Goal: Task Accomplishment & Management: Use online tool/utility

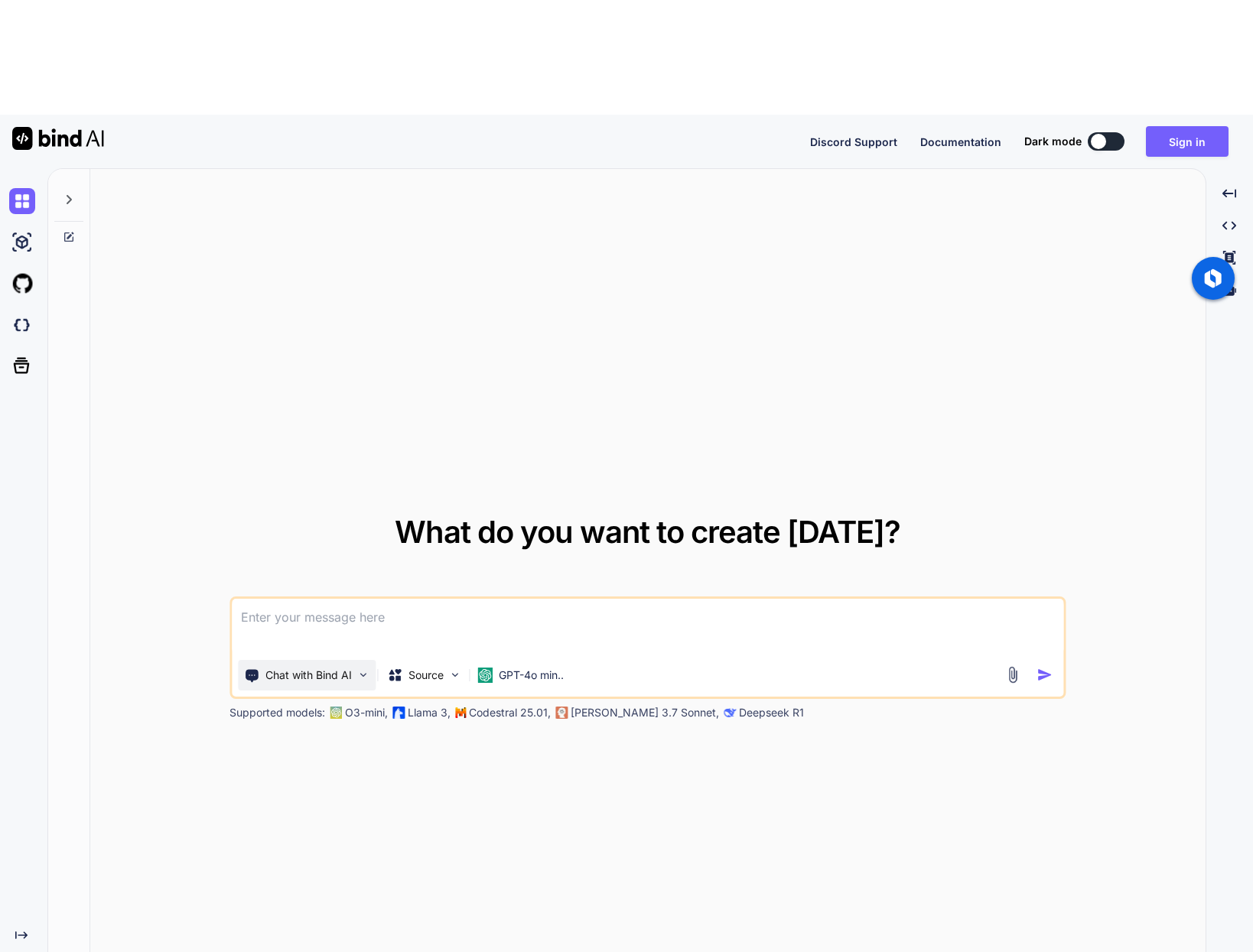
click at [352, 659] on div "Chat with Bind AI" at bounding box center [307, 675] width 137 height 31
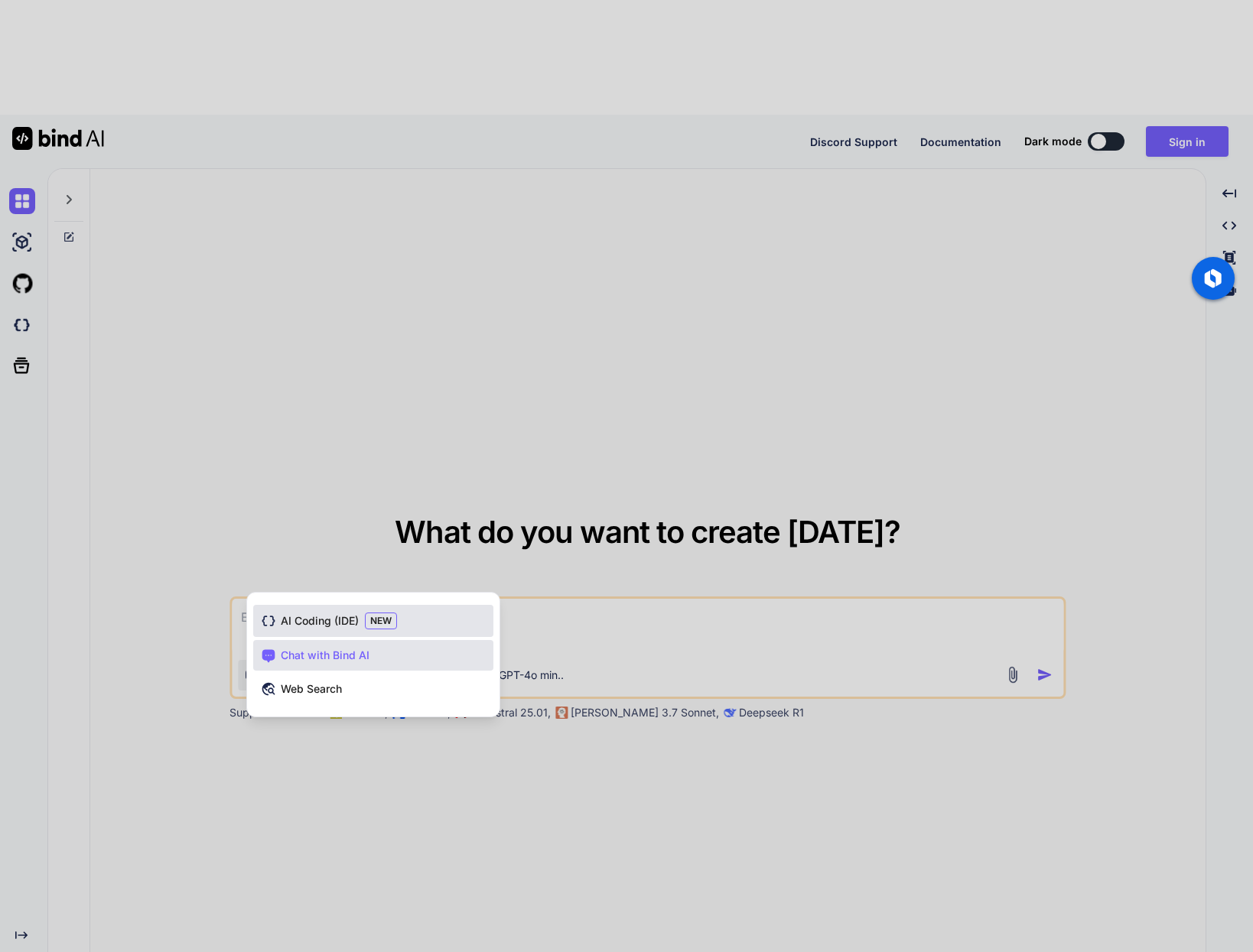
click at [380, 612] on span "NEW" at bounding box center [380, 621] width 32 height 17
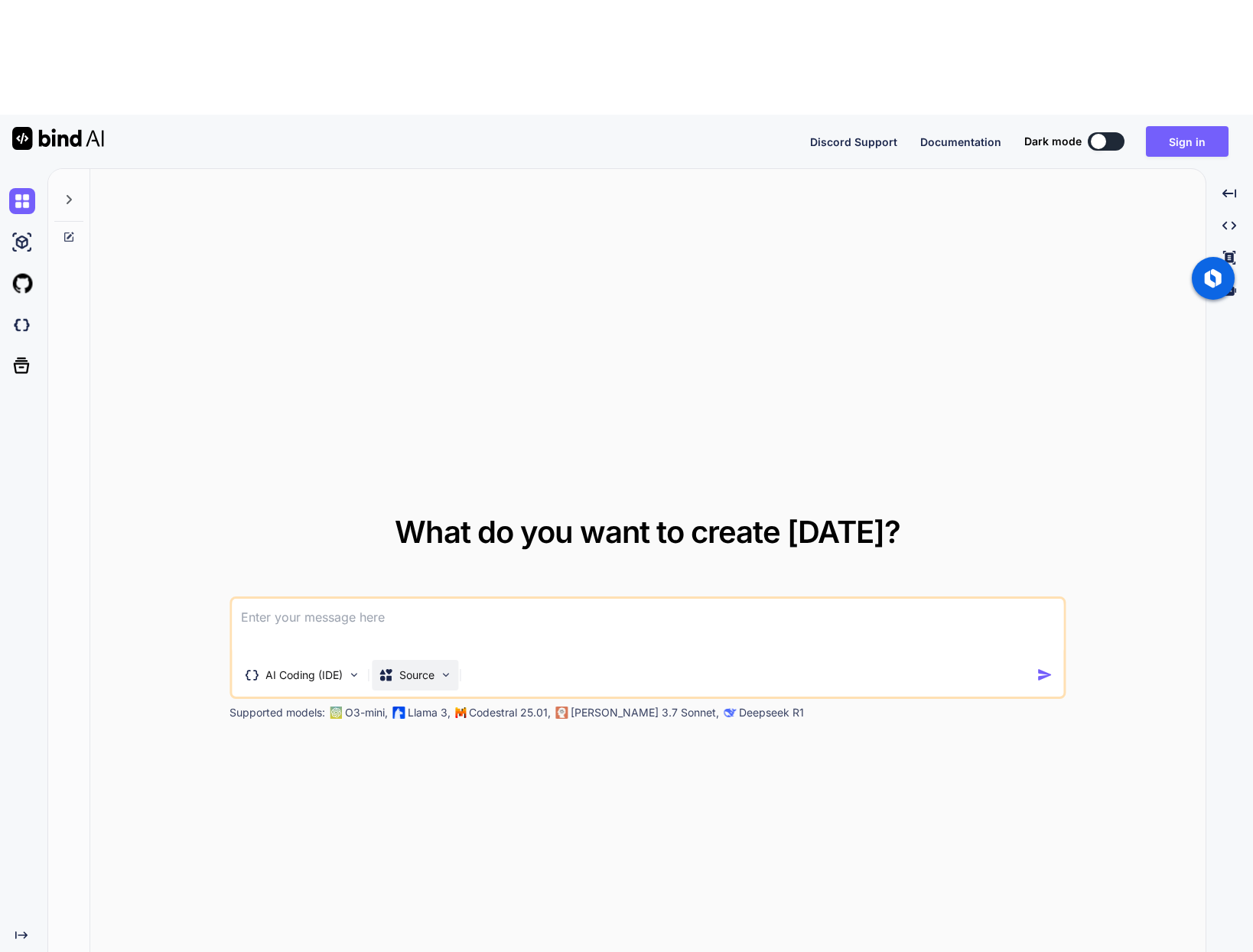
click at [435, 659] on div "Source" at bounding box center [415, 675] width 87 height 31
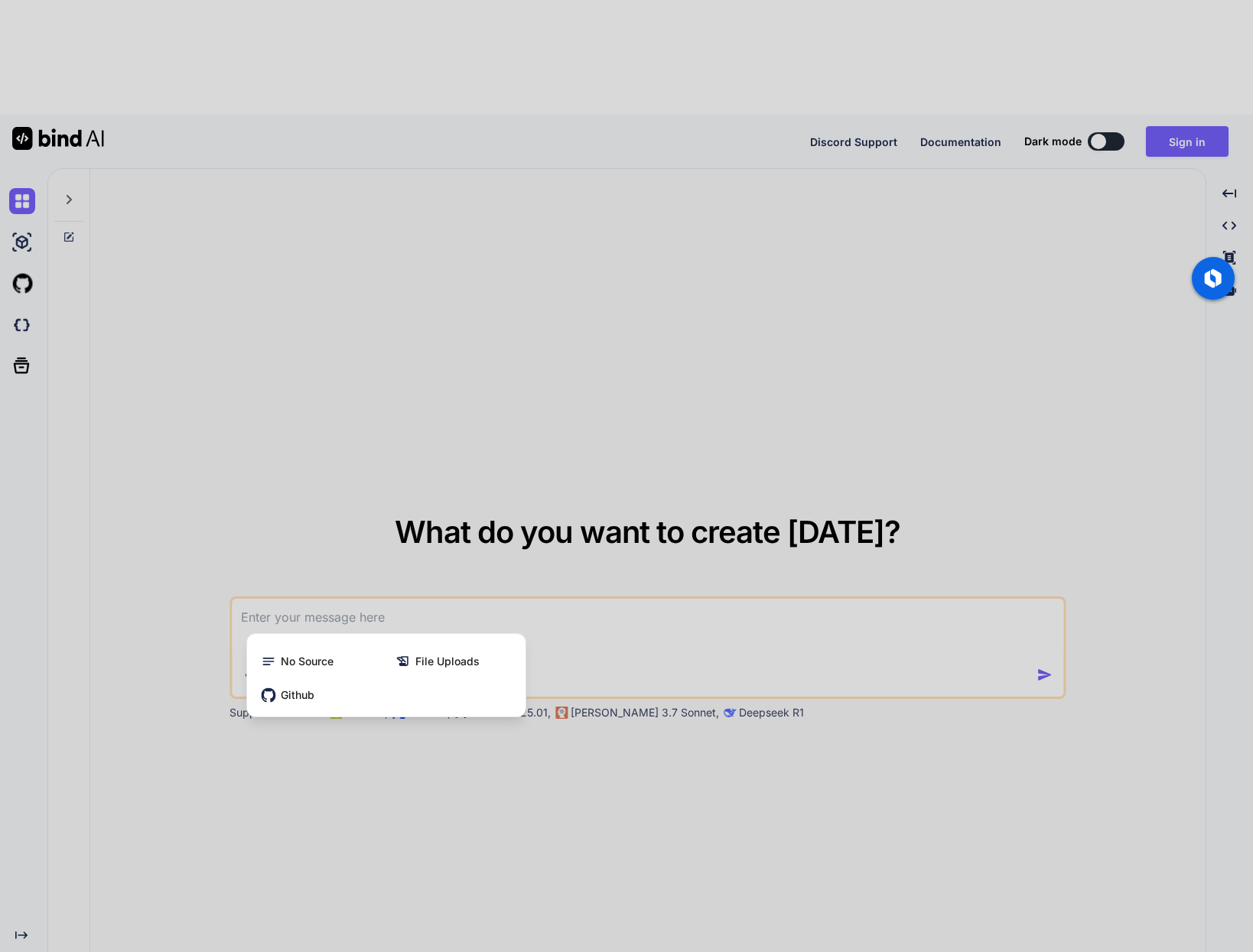
click at [573, 535] on div at bounding box center [626, 476] width 1253 height 952
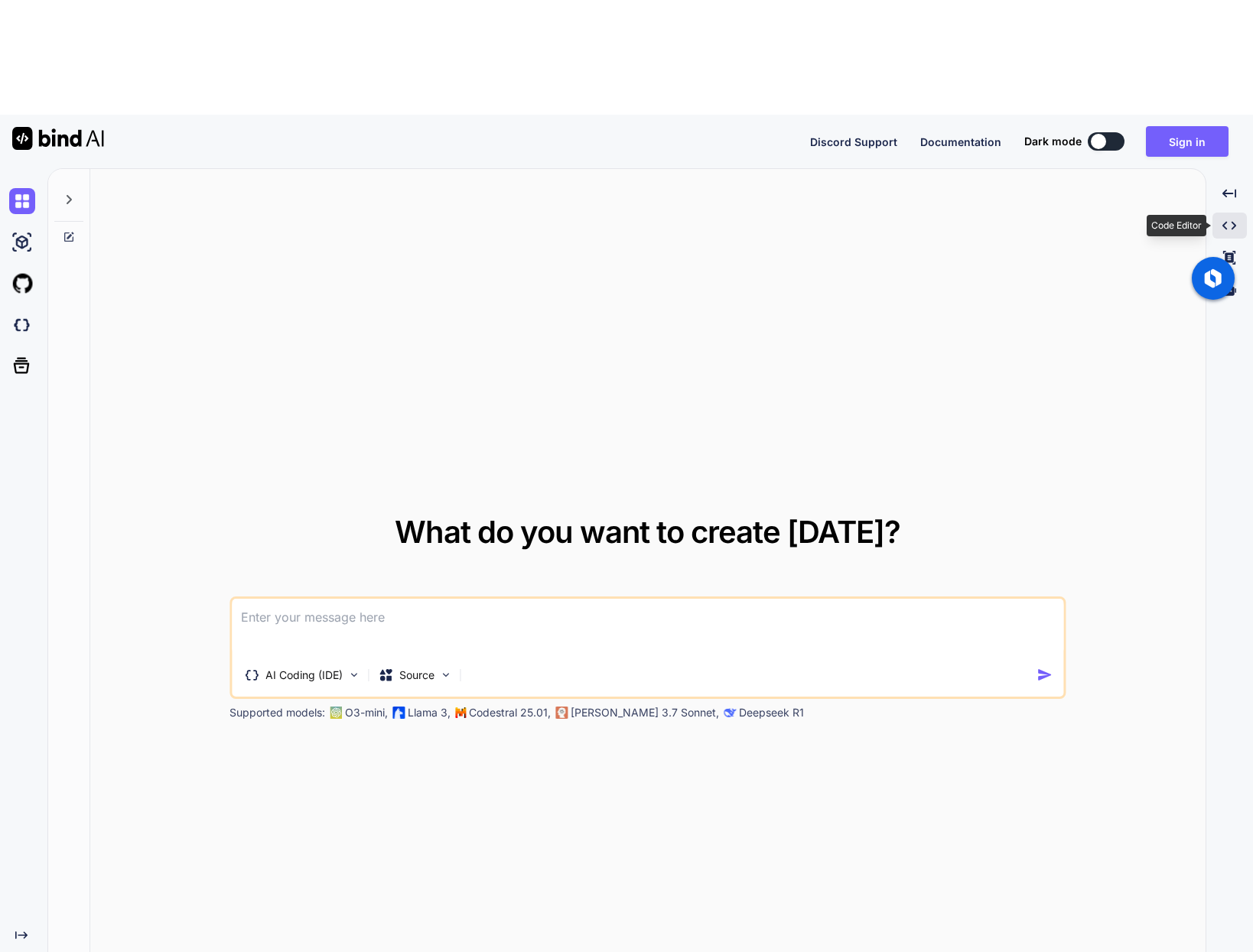
click at [1232, 219] on icon "Created with Pixso." at bounding box center [1229, 226] width 14 height 14
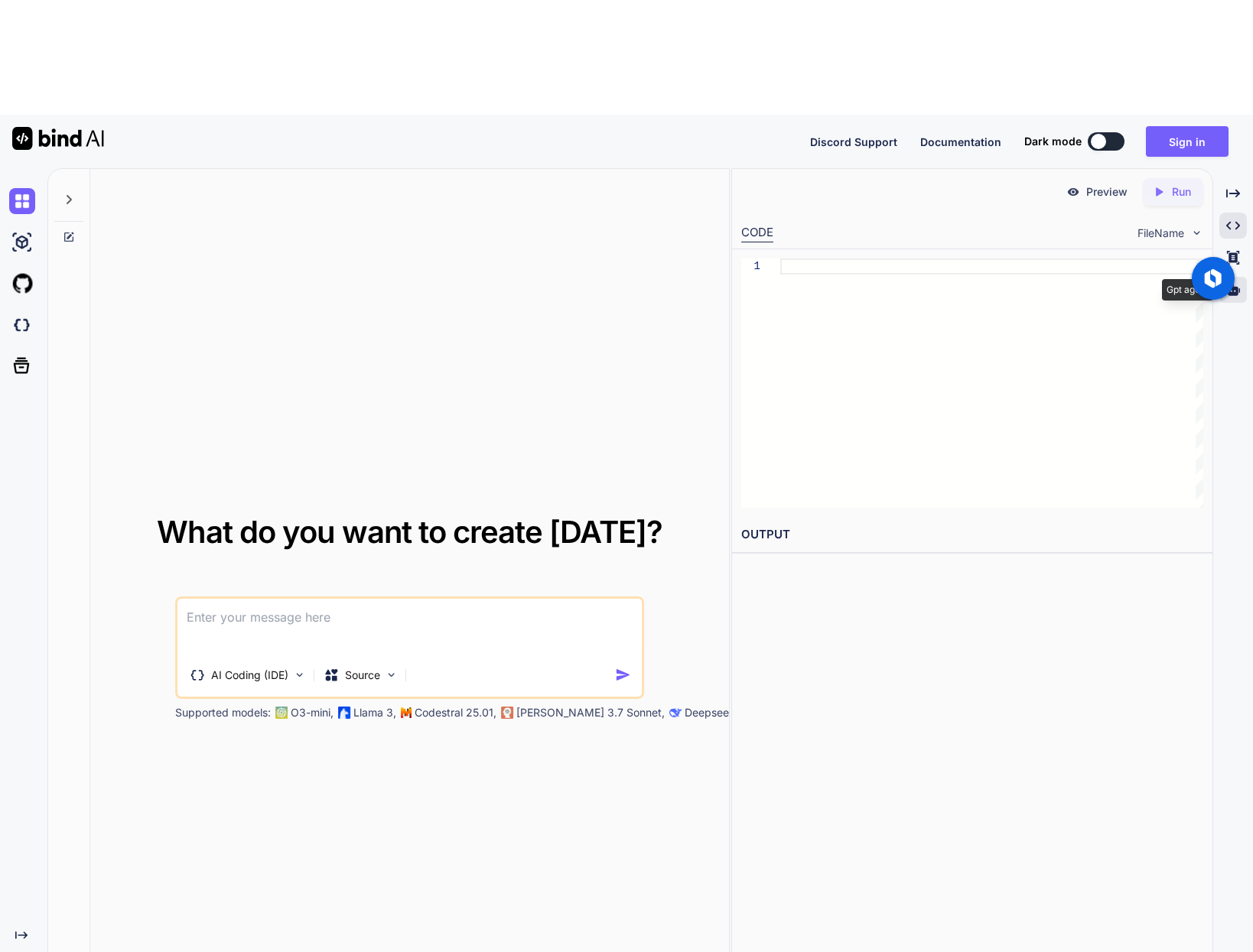
click at [1238, 282] on icon at bounding box center [1232, 289] width 14 height 14
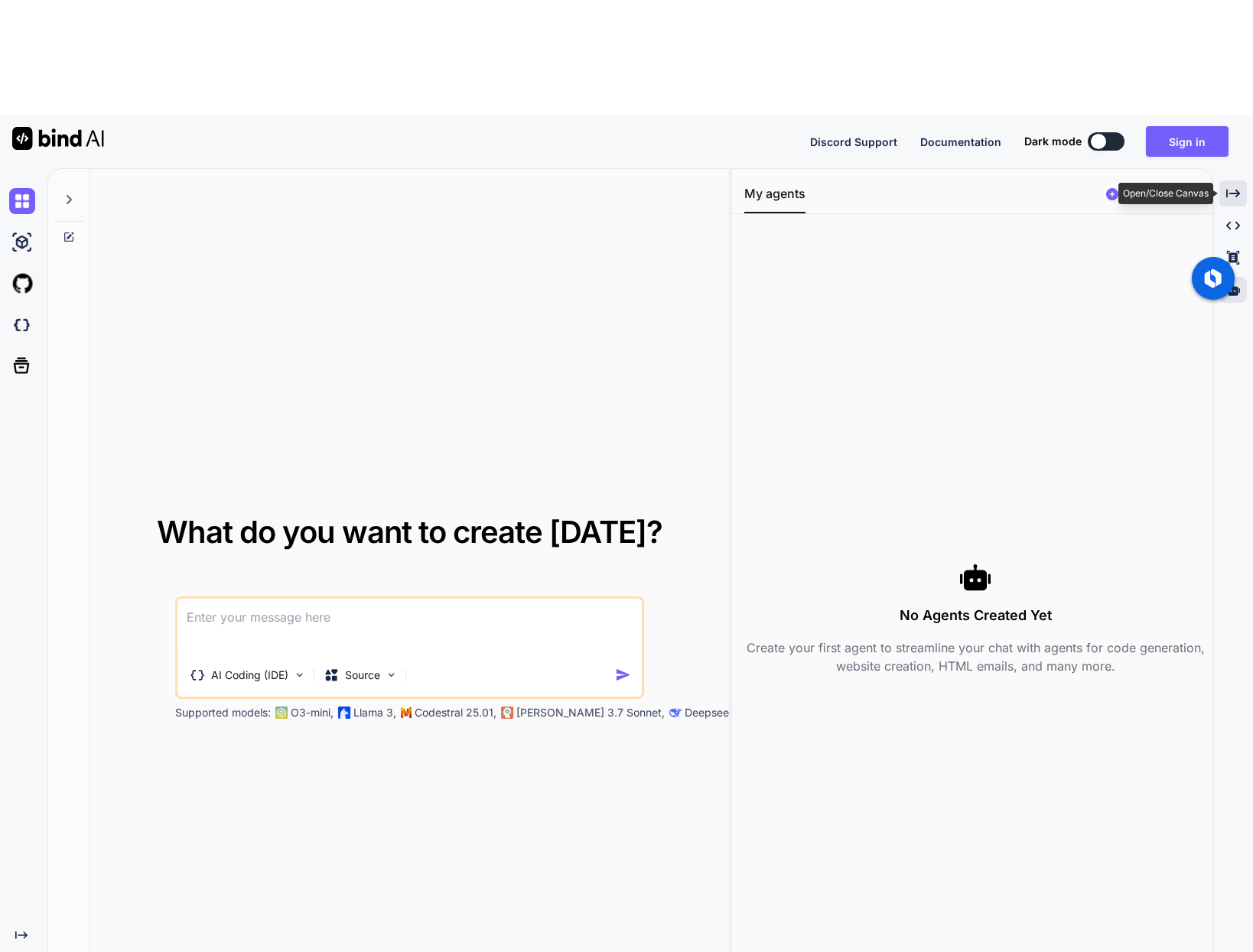
click at [1230, 189] on icon at bounding box center [1232, 193] width 14 height 9
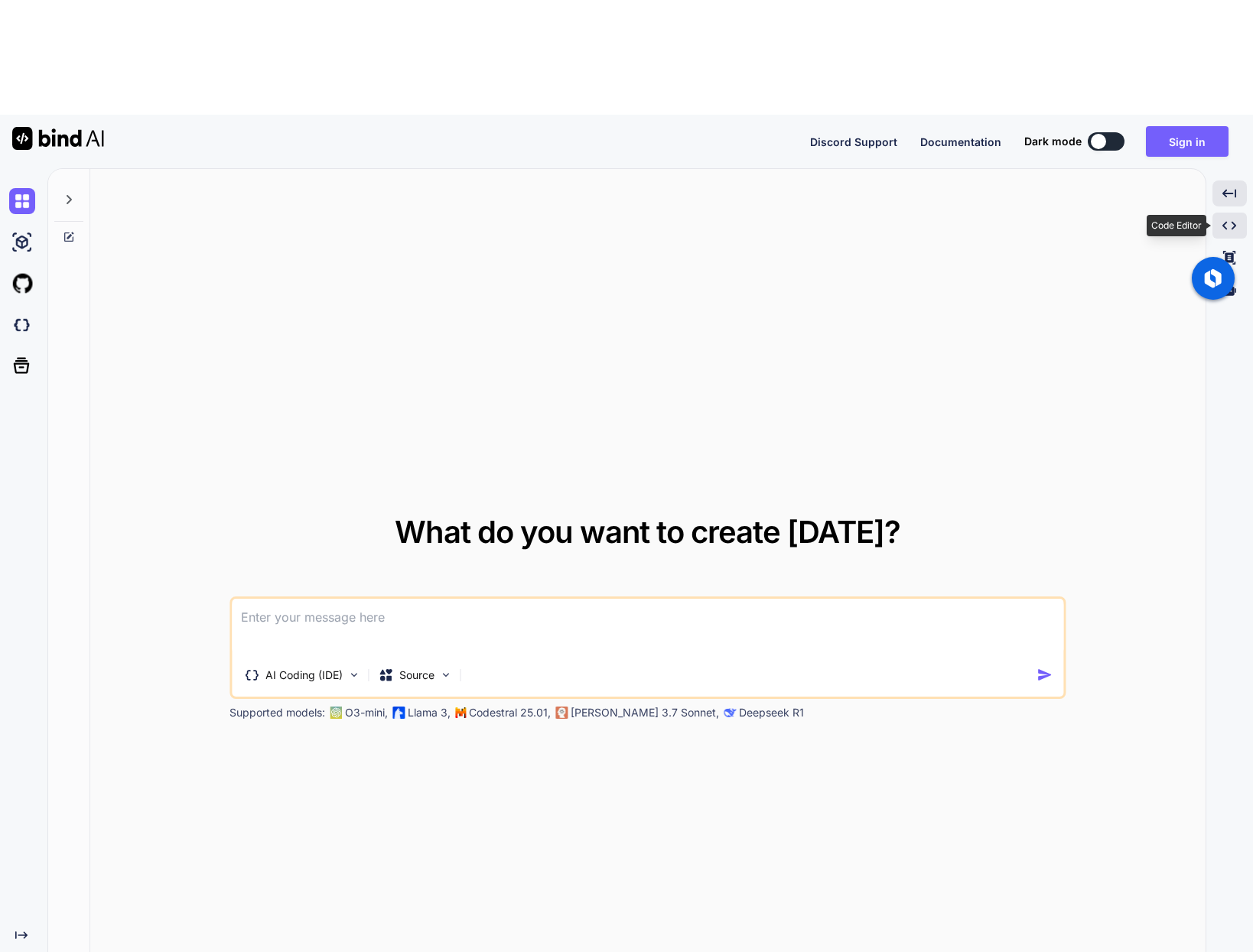
click at [1233, 221] on icon at bounding box center [1229, 226] width 14 height 9
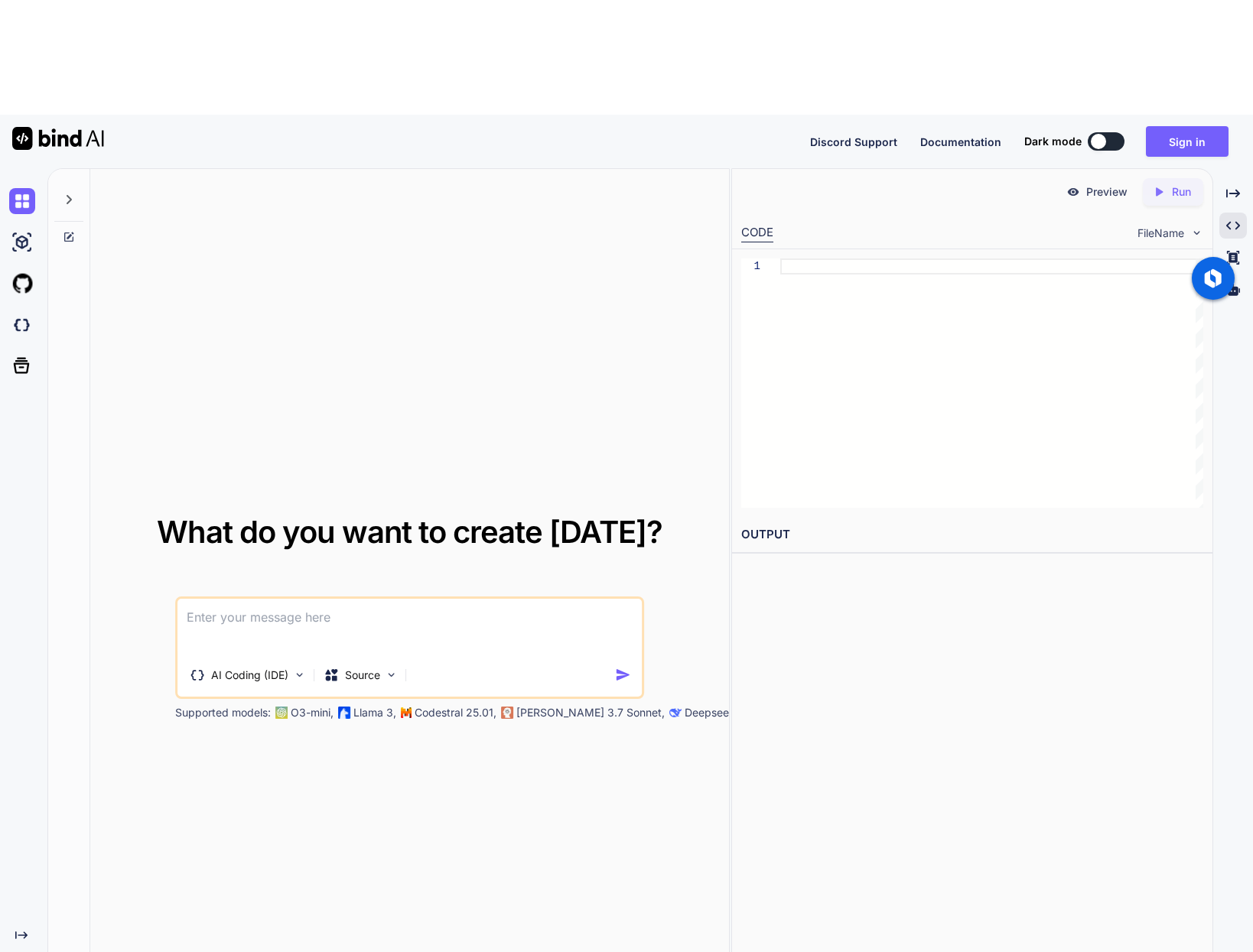
click at [1247, 182] on div "What do you want to create [DATE]? AI Coding (IDE) Source Supported models: O3-…" at bounding box center [649, 617] width 1205 height 898
click at [1236, 283] on icon at bounding box center [1232, 288] width 14 height 11
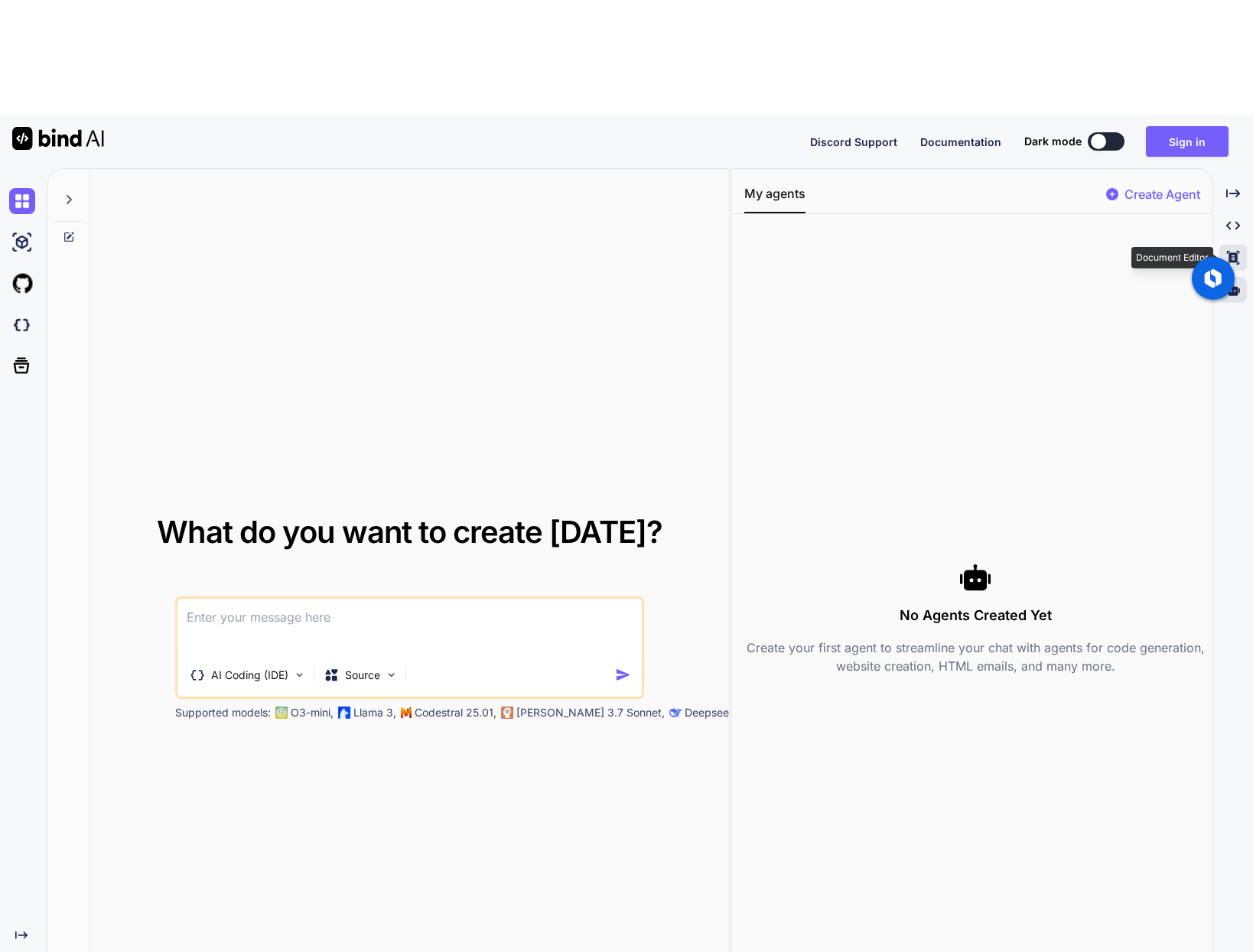
click at [1235, 251] on icon "Created with Pixso." at bounding box center [1232, 258] width 14 height 14
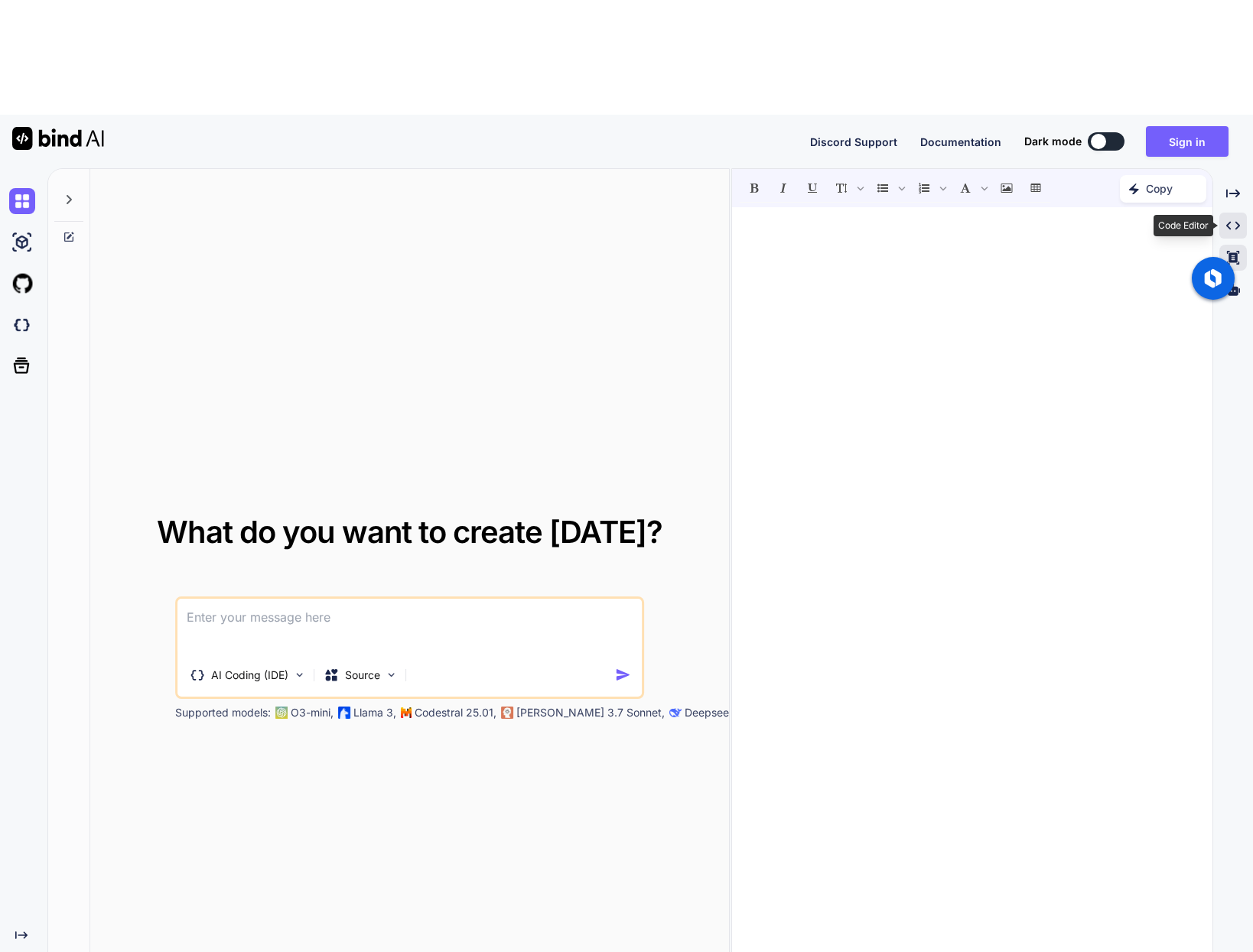
click at [1236, 219] on icon "Created with Pixso." at bounding box center [1232, 226] width 14 height 14
click at [1222, 245] on div "Created with Pixso." at bounding box center [1232, 258] width 27 height 26
click at [367, 667] on p "Source" at bounding box center [362, 675] width 35 height 15
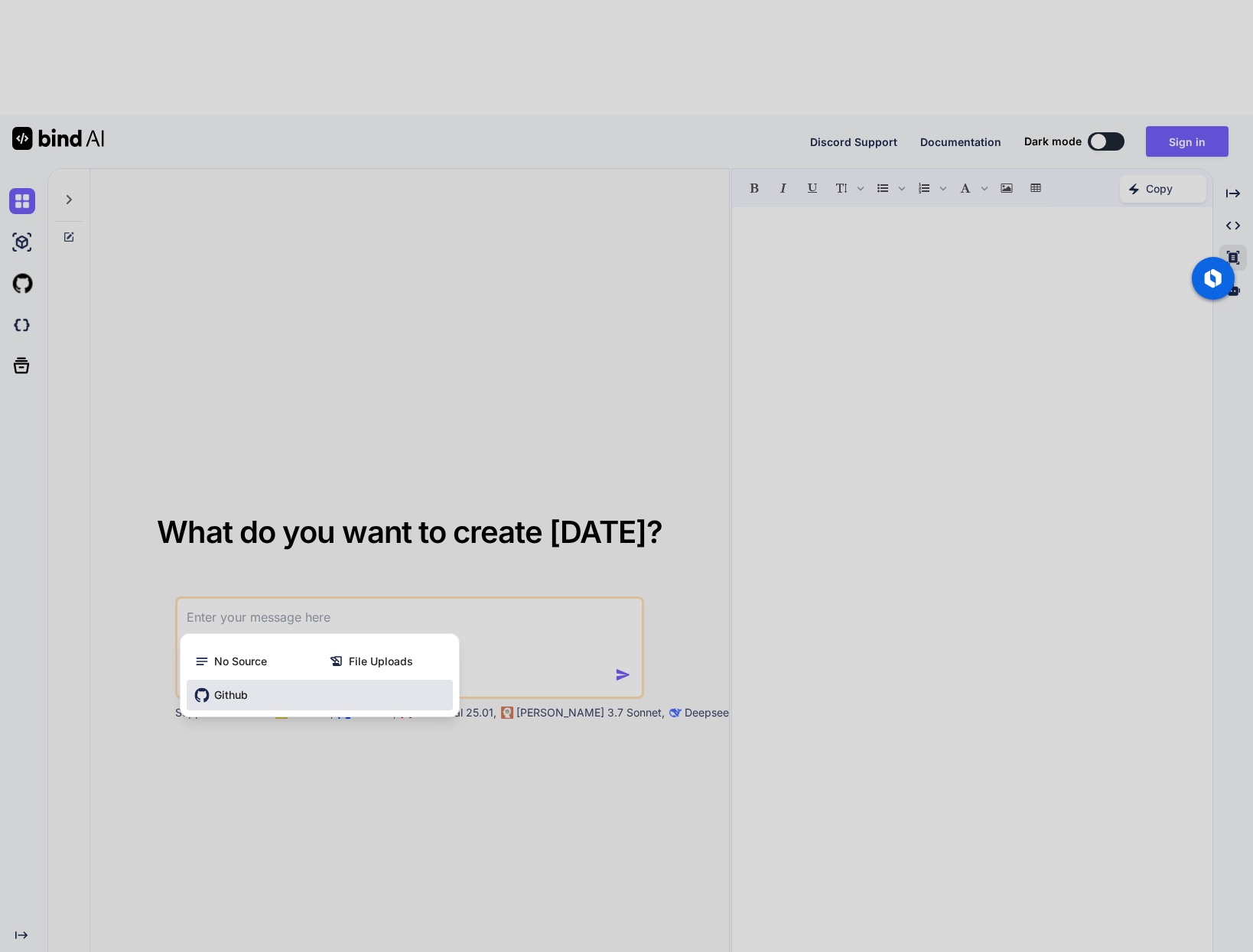
click at [269, 680] on div "Github" at bounding box center [319, 695] width 266 height 31
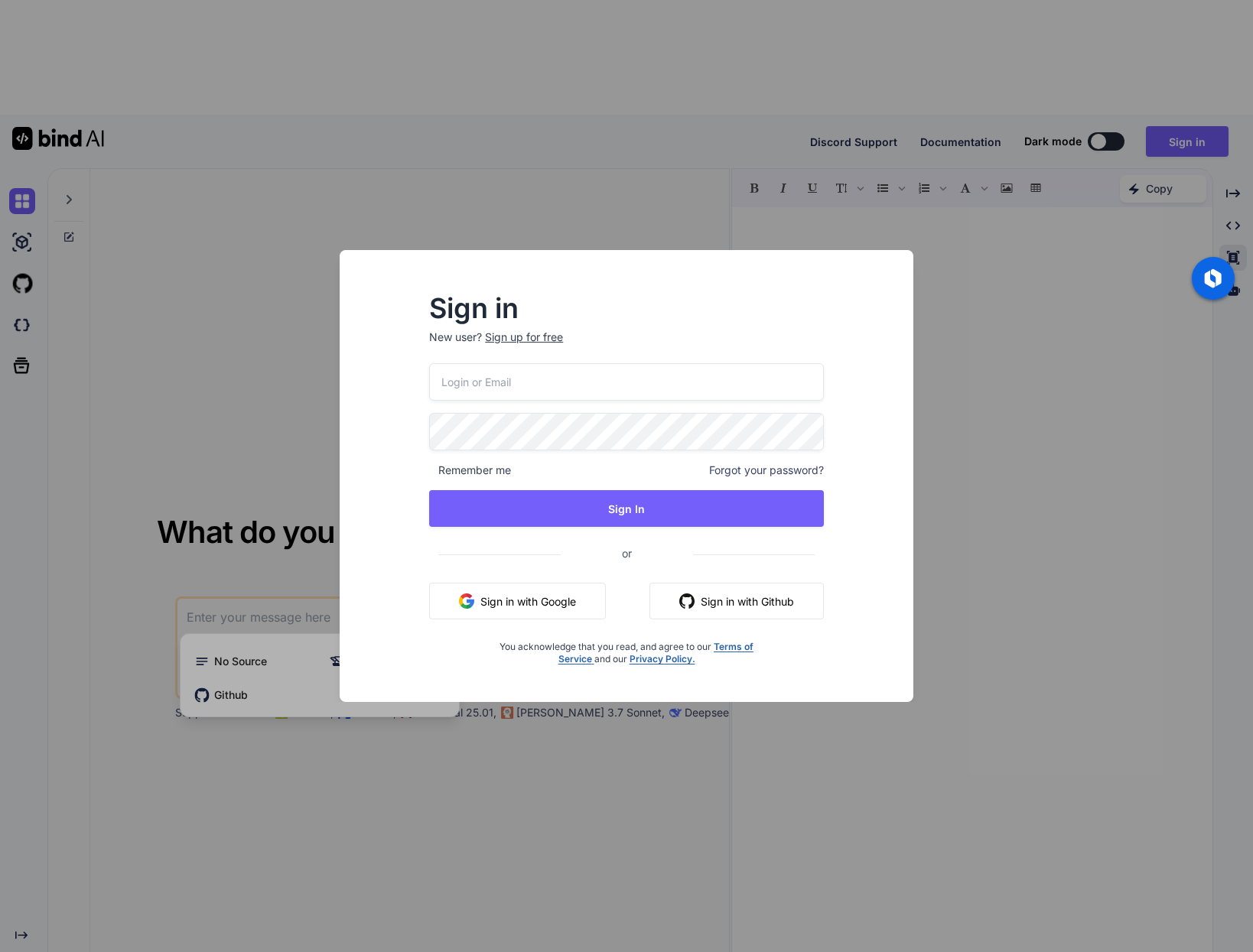
click at [506, 766] on div "Sign in New user? Sign up for free Remember me Forgot your password? Sign In or…" at bounding box center [626, 476] width 1253 height 952
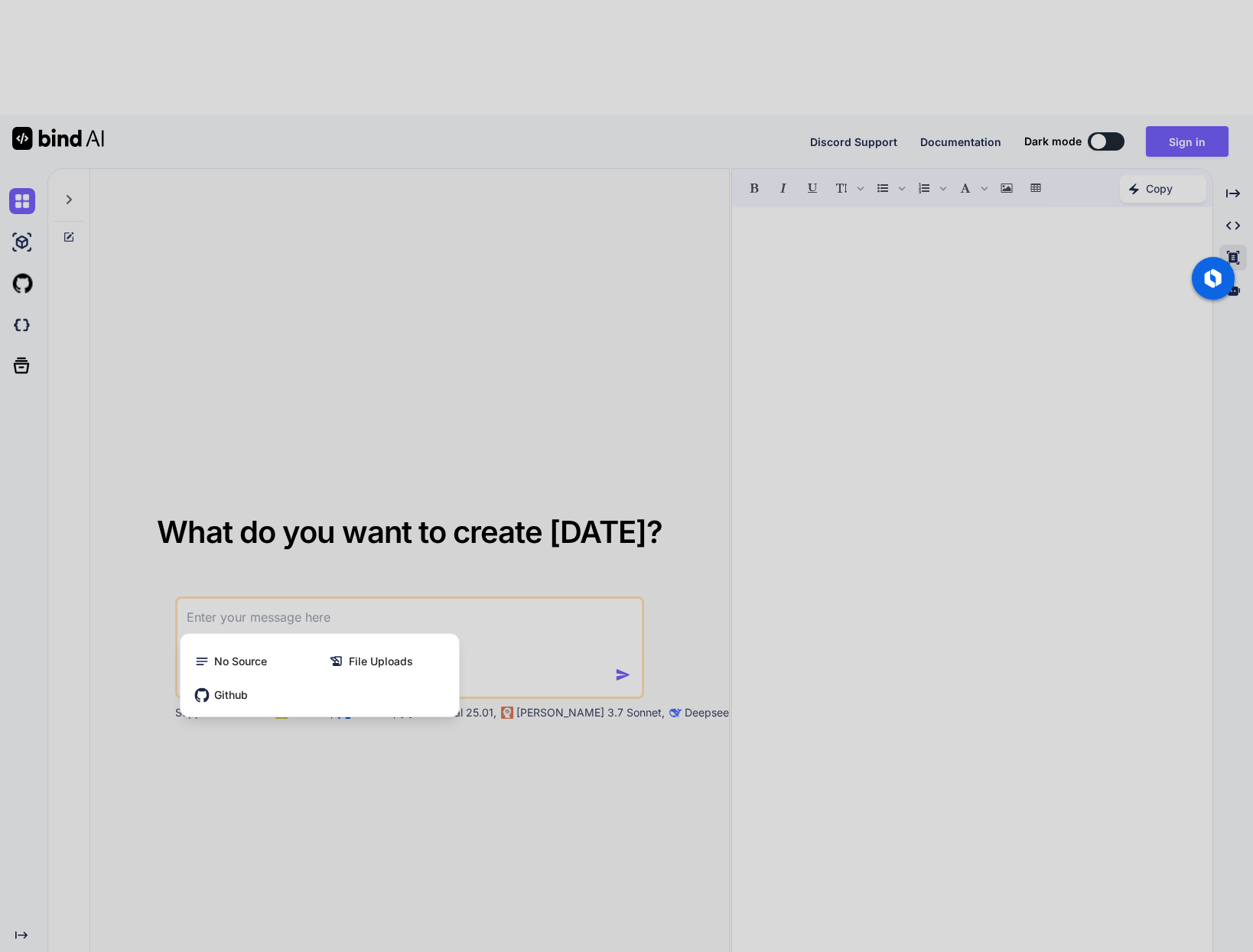
click at [375, 458] on div at bounding box center [626, 476] width 1253 height 952
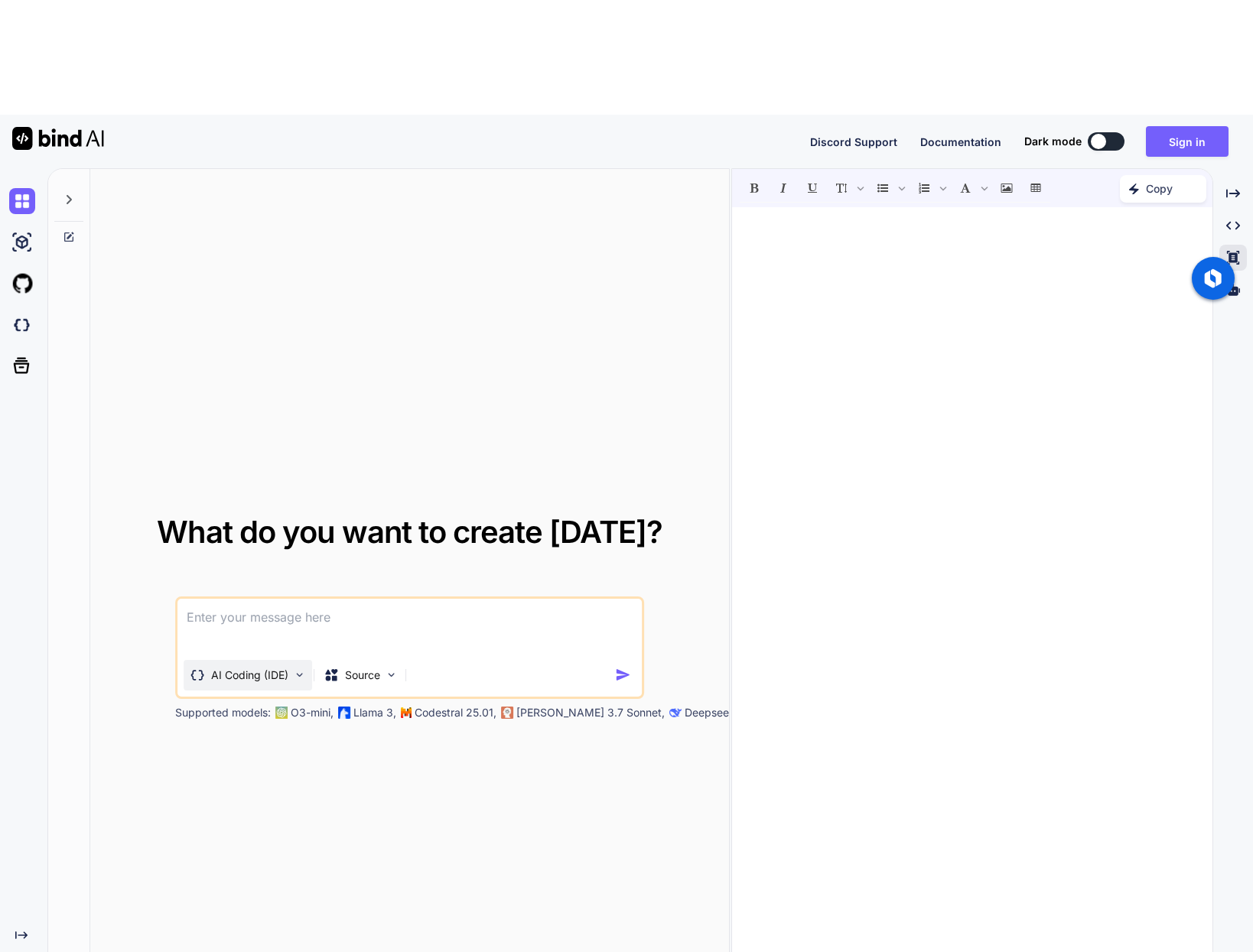
click at [250, 667] on p "AI Coding (IDE)" at bounding box center [250, 675] width 77 height 15
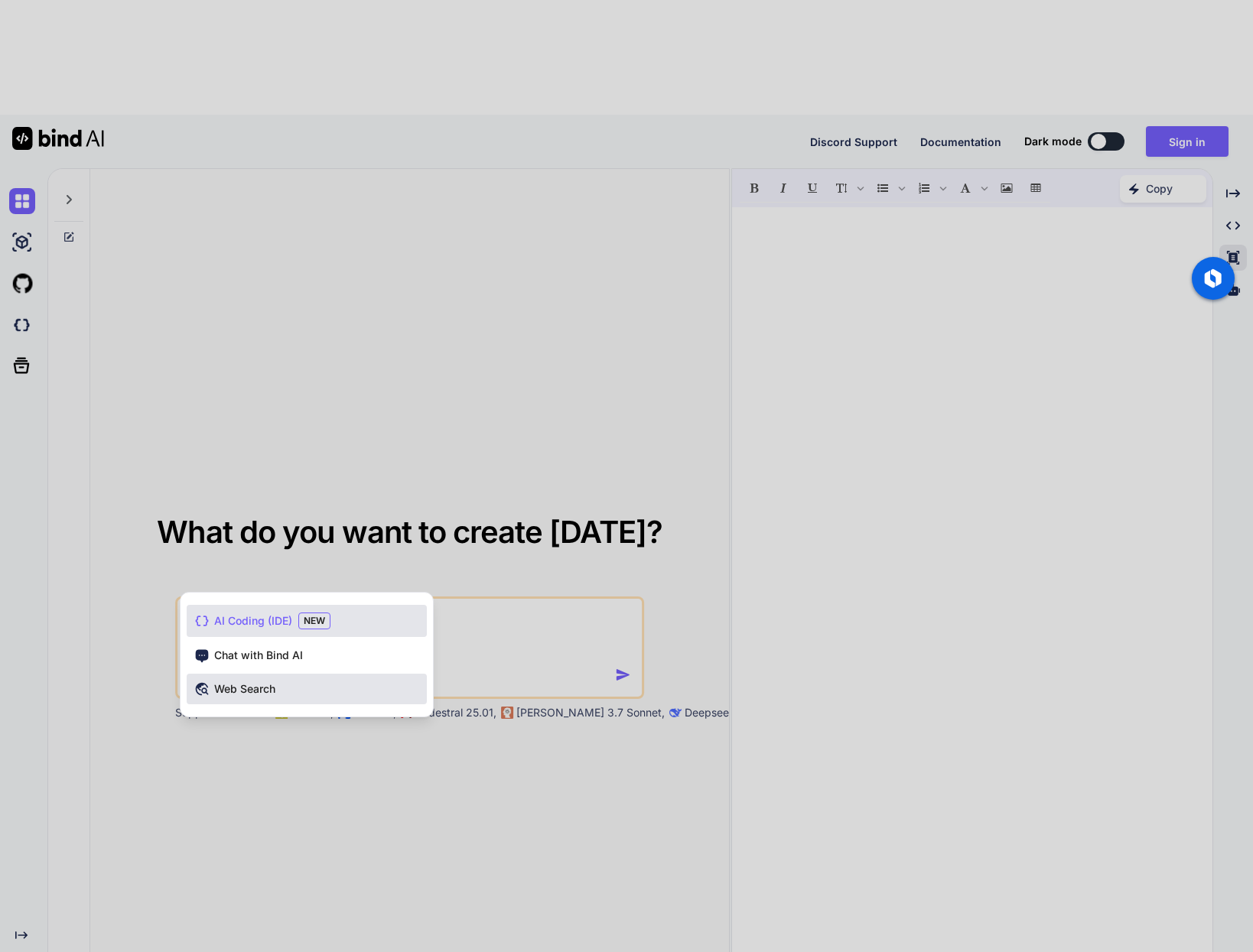
click at [265, 681] on span "Web Search" at bounding box center [244, 688] width 61 height 15
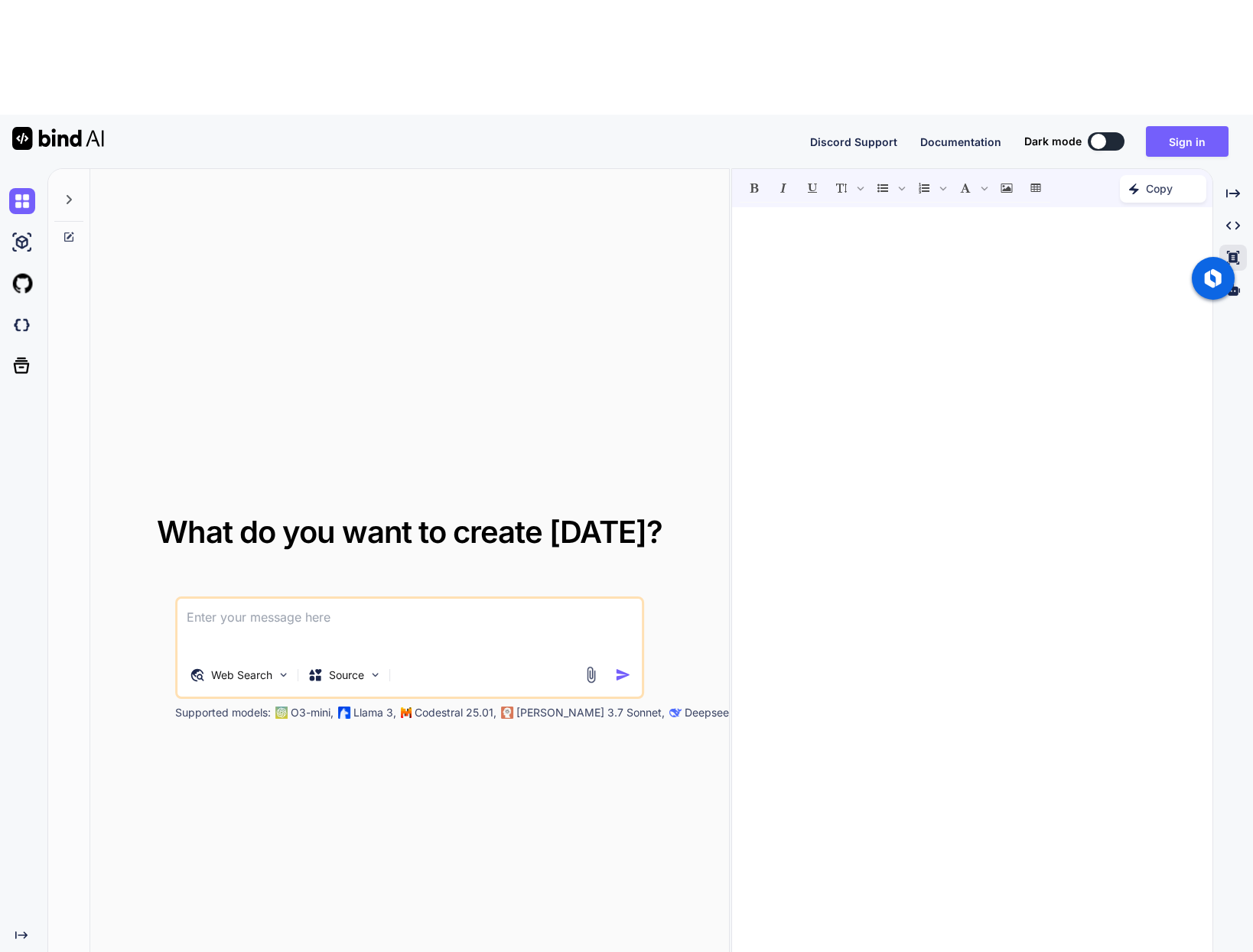
click at [31, 345] on div at bounding box center [25, 365] width 32 height 39
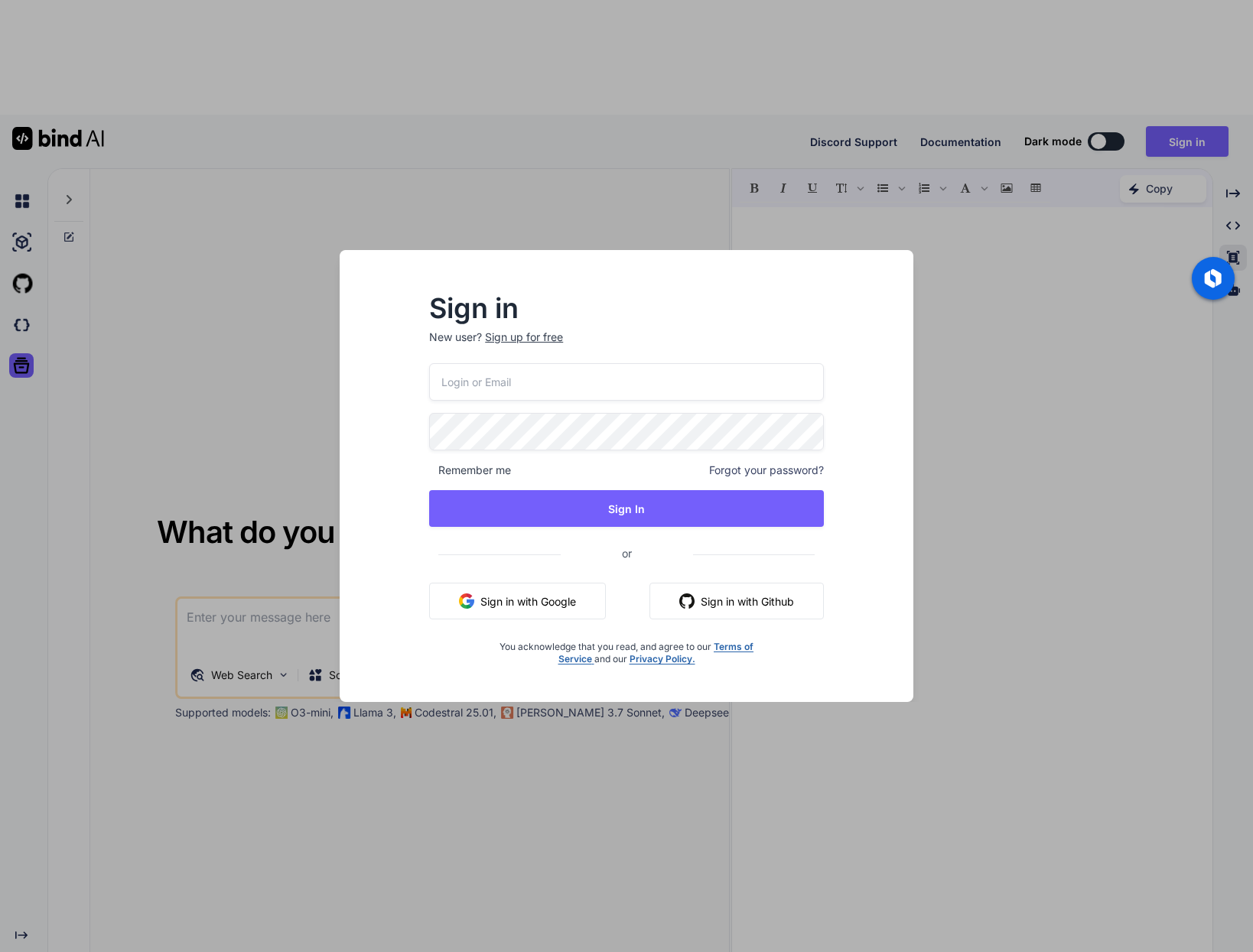
click at [26, 252] on div "Sign in New user? Sign up for free Remember me Forgot your password? Sign In or…" at bounding box center [626, 476] width 1253 height 952
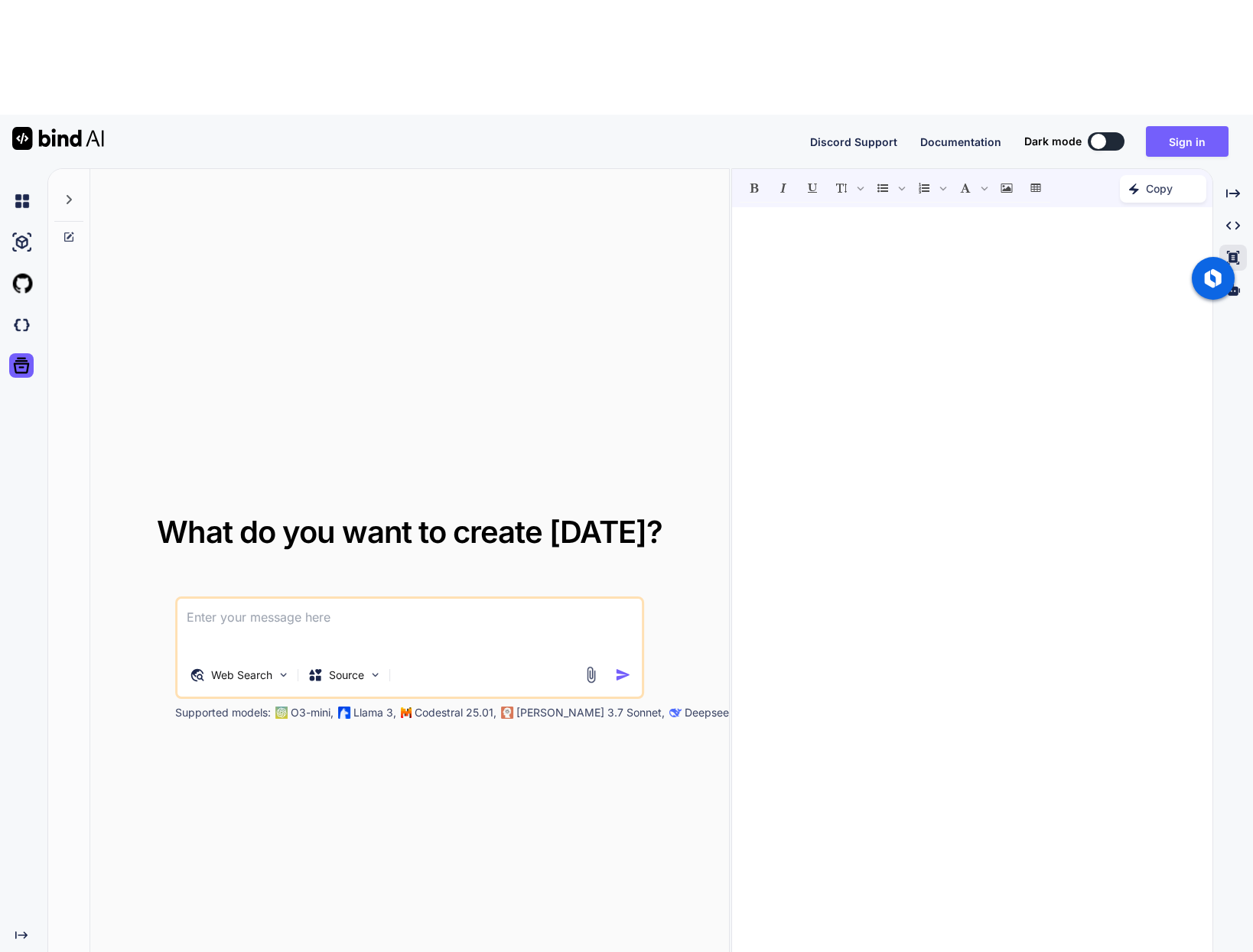
click at [26, 355] on icon at bounding box center [21, 365] width 21 height 21
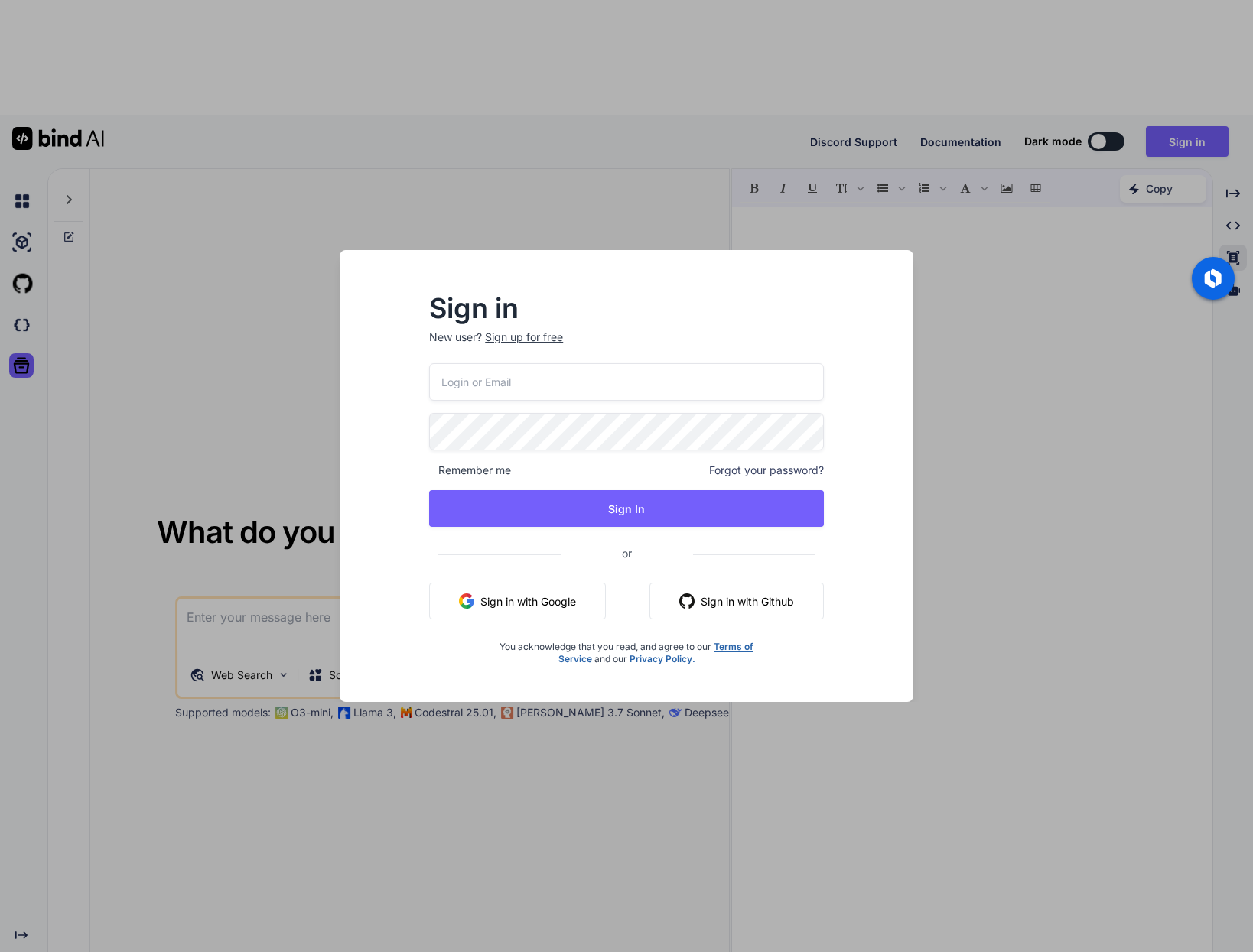
click at [26, 252] on div "Sign in New user? Sign up for free Remember me Forgot your password? Sign In or…" at bounding box center [626, 476] width 1253 height 952
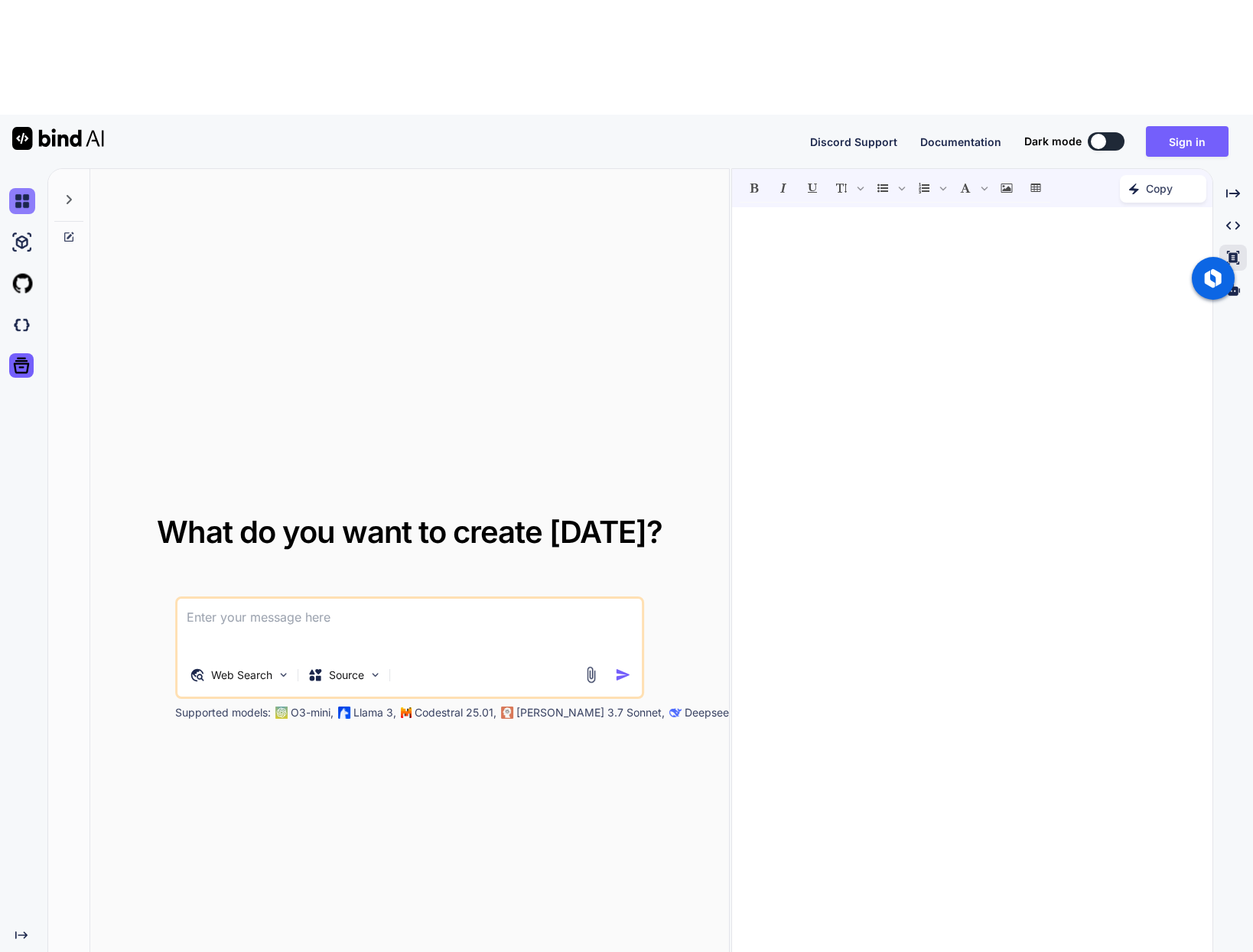
click at [29, 188] on img at bounding box center [22, 201] width 26 height 26
drag, startPoint x: 24, startPoint y: 146, endPoint x: 24, endPoint y: 181, distance: 35.0
click at [24, 181] on div at bounding box center [21, 282] width 41 height 205
click at [64, 233] on icon at bounding box center [69, 237] width 9 height 9
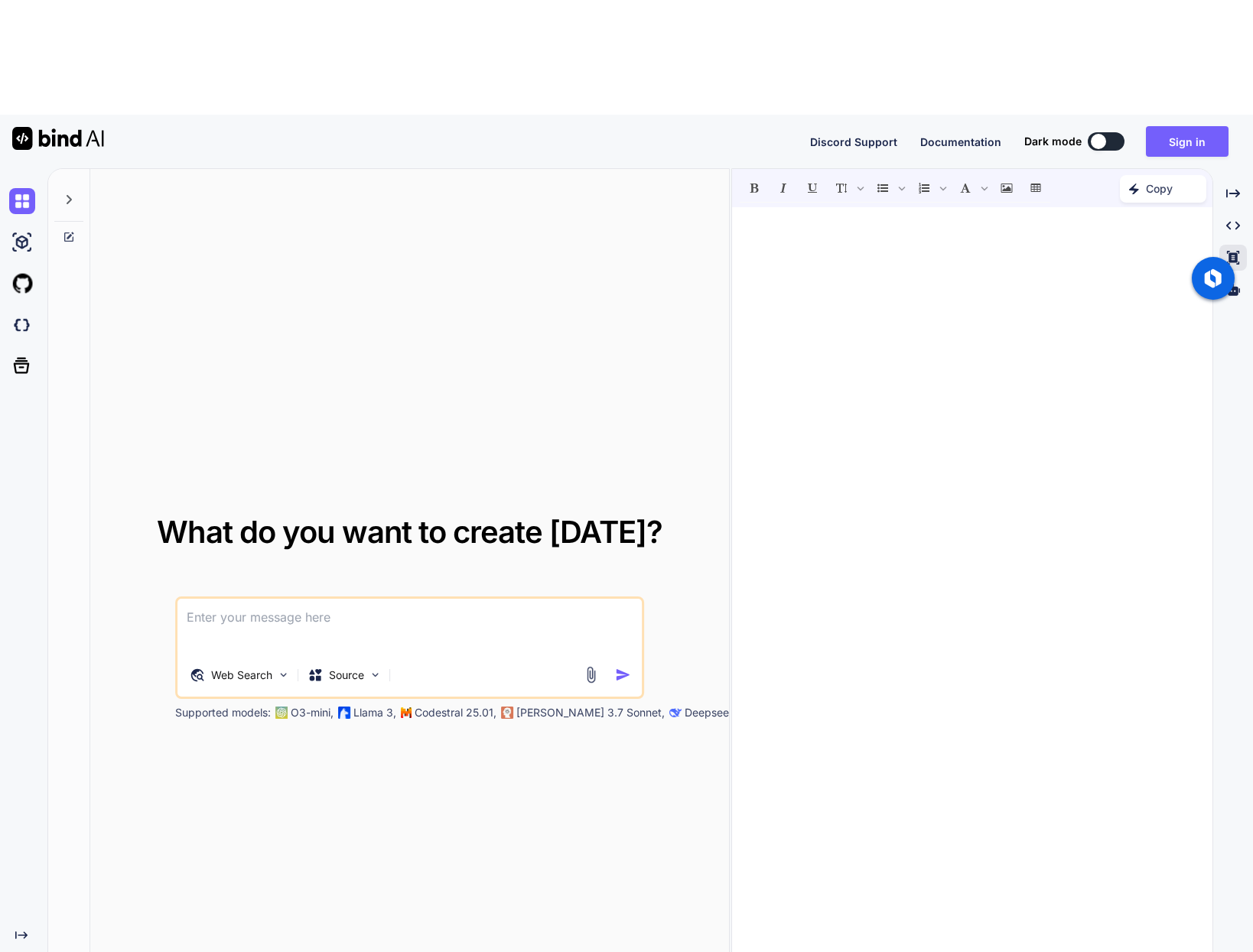
click at [68, 169] on div at bounding box center [69, 195] width 29 height 52
type textarea "x"
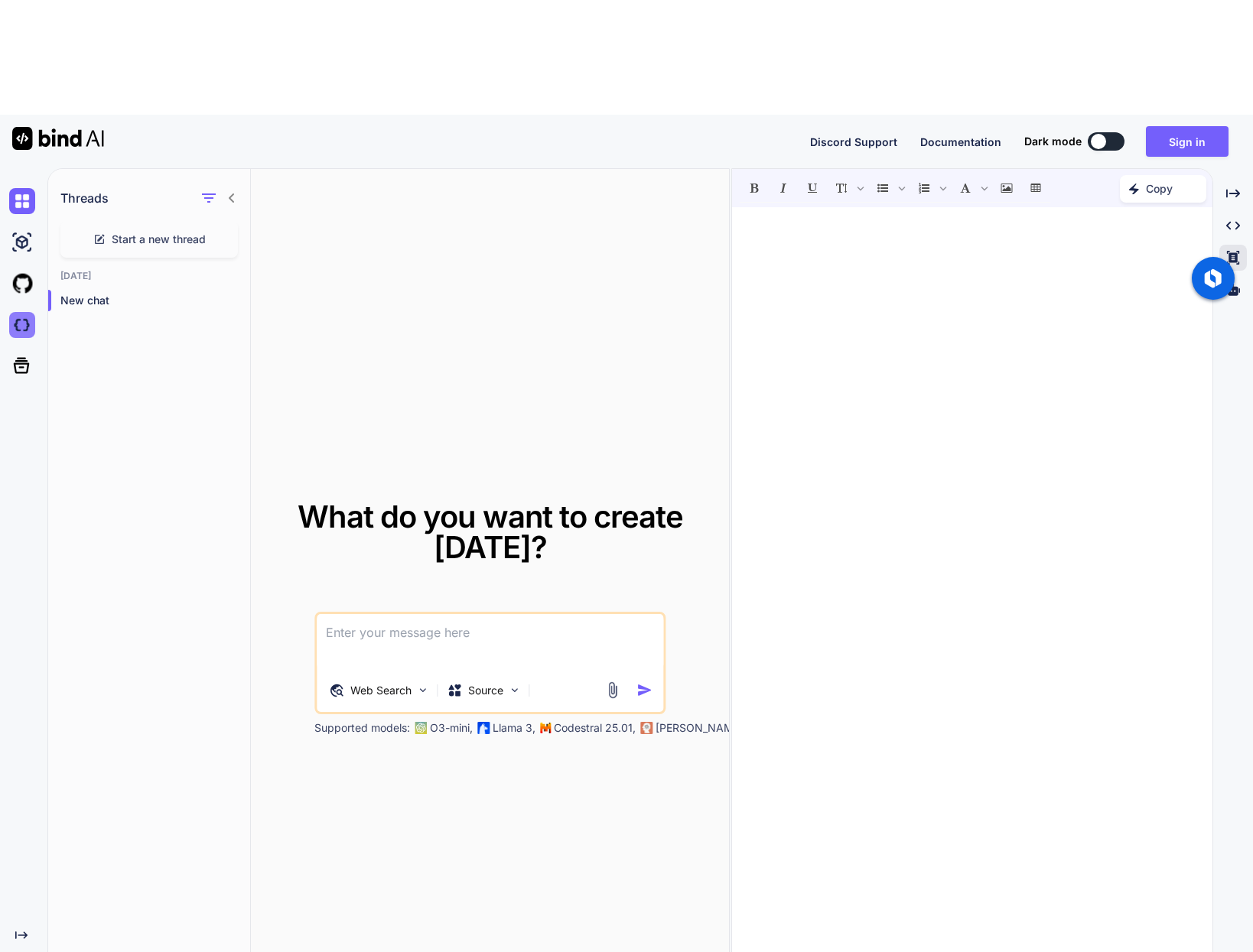
click at [19, 312] on img at bounding box center [22, 324] width 26 height 26
click at [25, 270] on img at bounding box center [22, 283] width 26 height 26
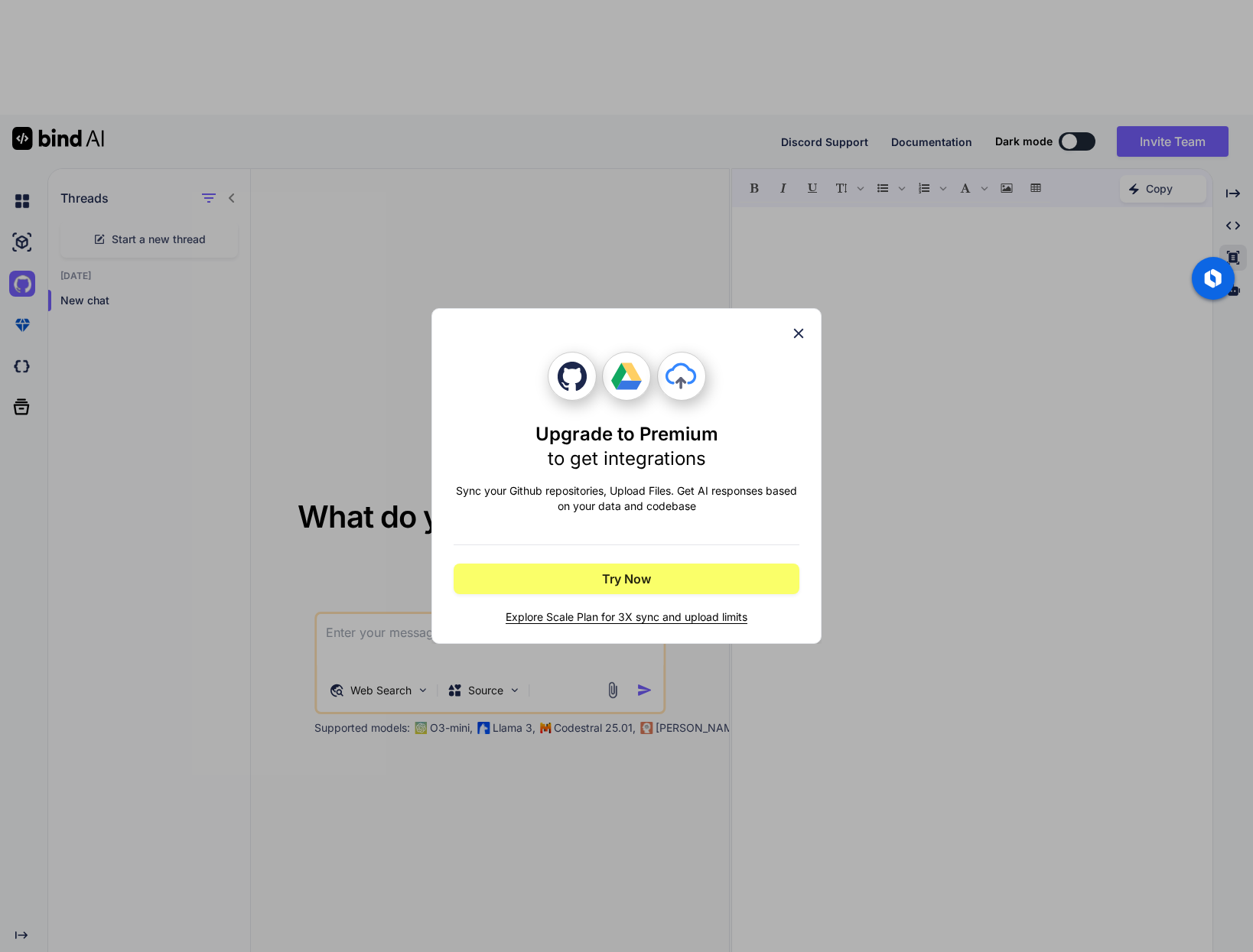
click at [793, 331] on icon at bounding box center [799, 333] width 17 height 17
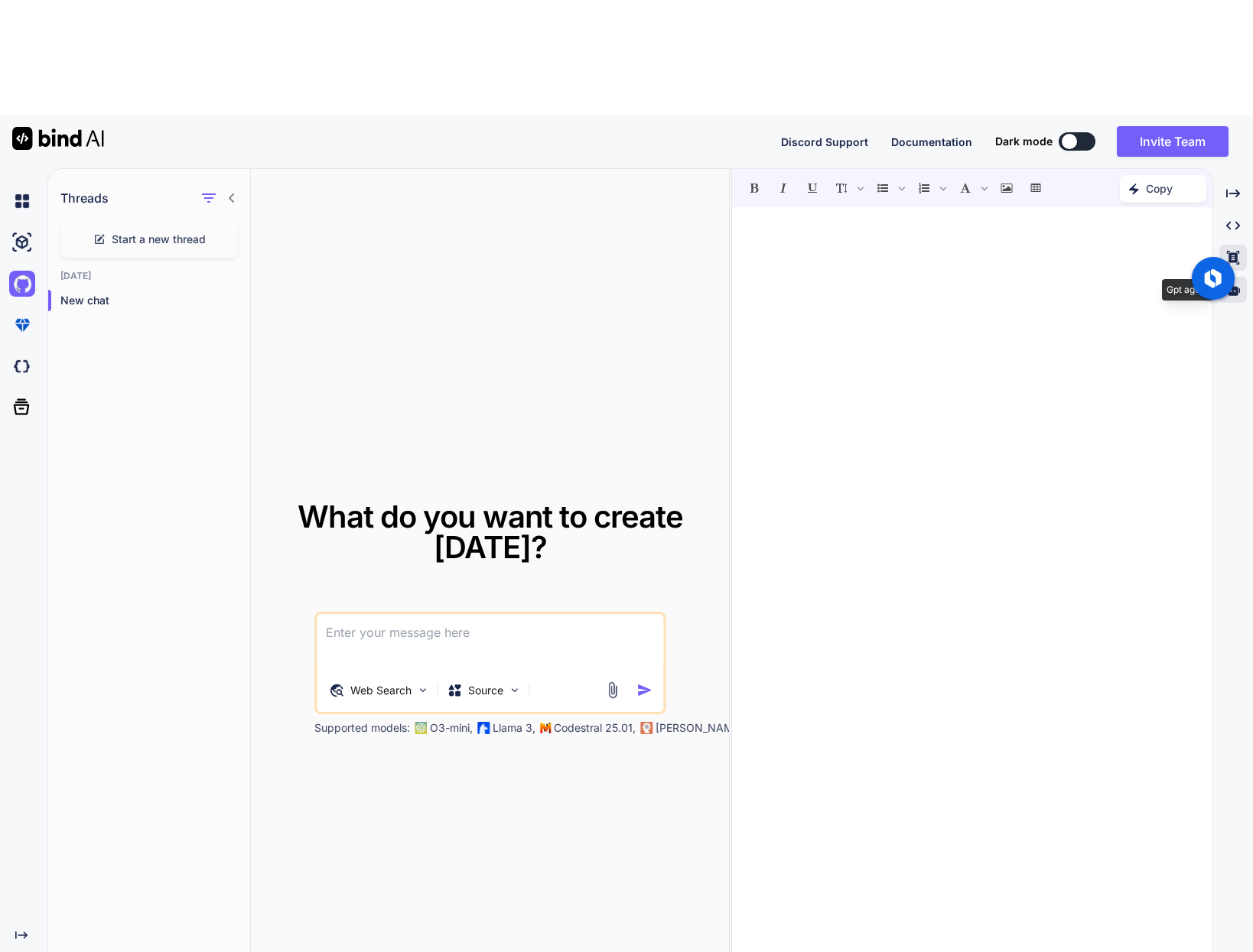
click at [1232, 283] on icon at bounding box center [1232, 288] width 14 height 11
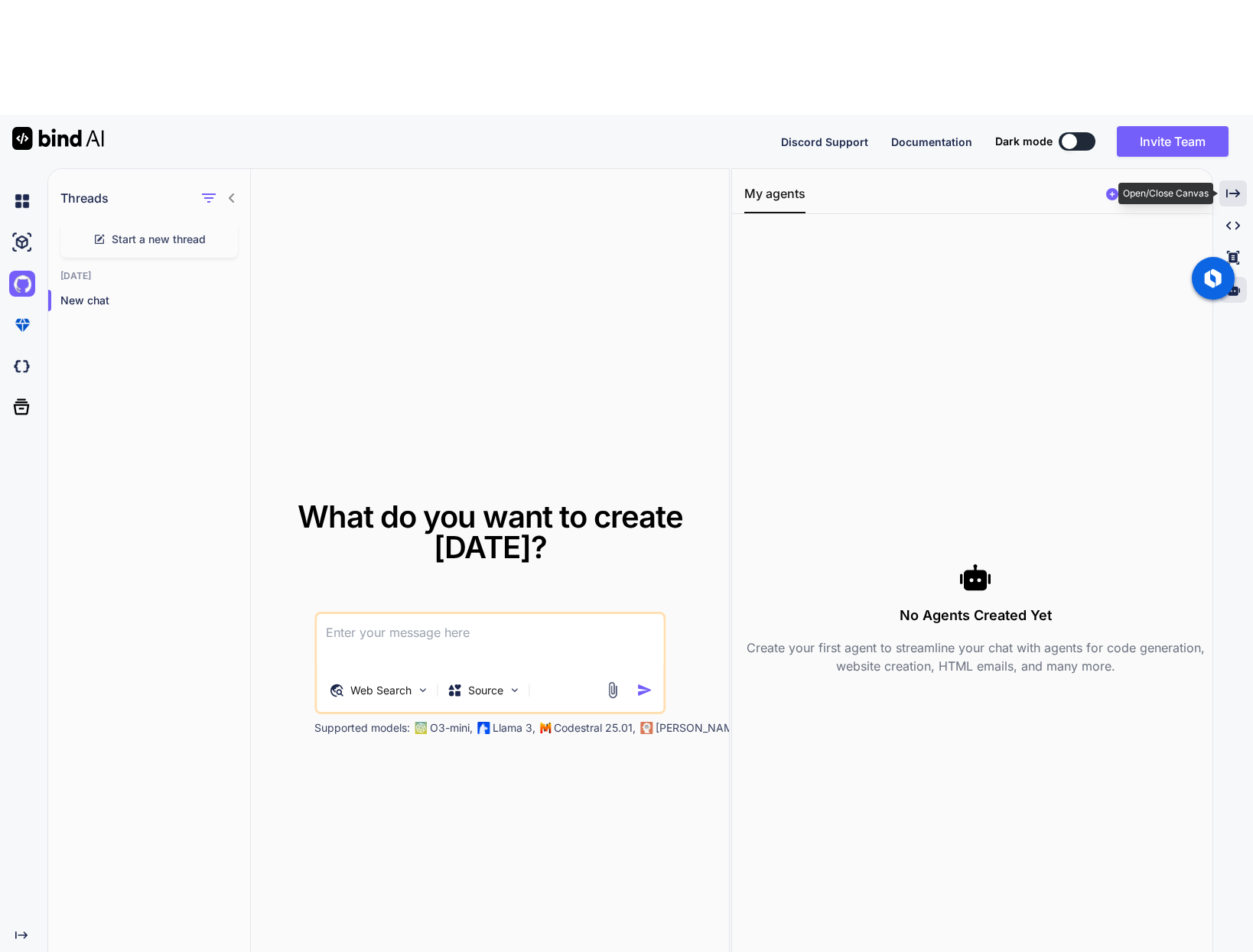
click at [1228, 186] on icon "Created with Pixso." at bounding box center [1232, 193] width 14 height 14
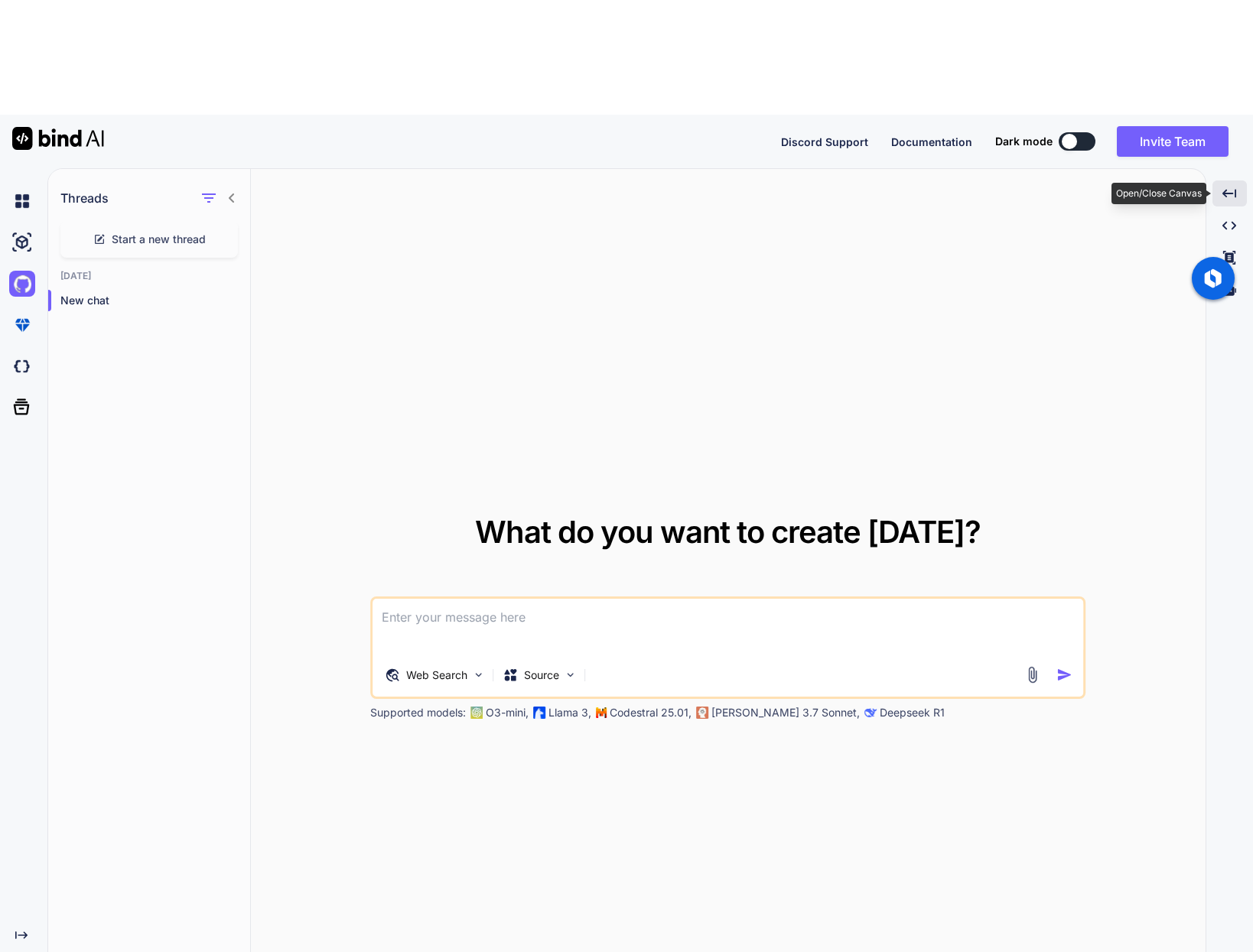
click at [1225, 189] on icon at bounding box center [1229, 193] width 14 height 9
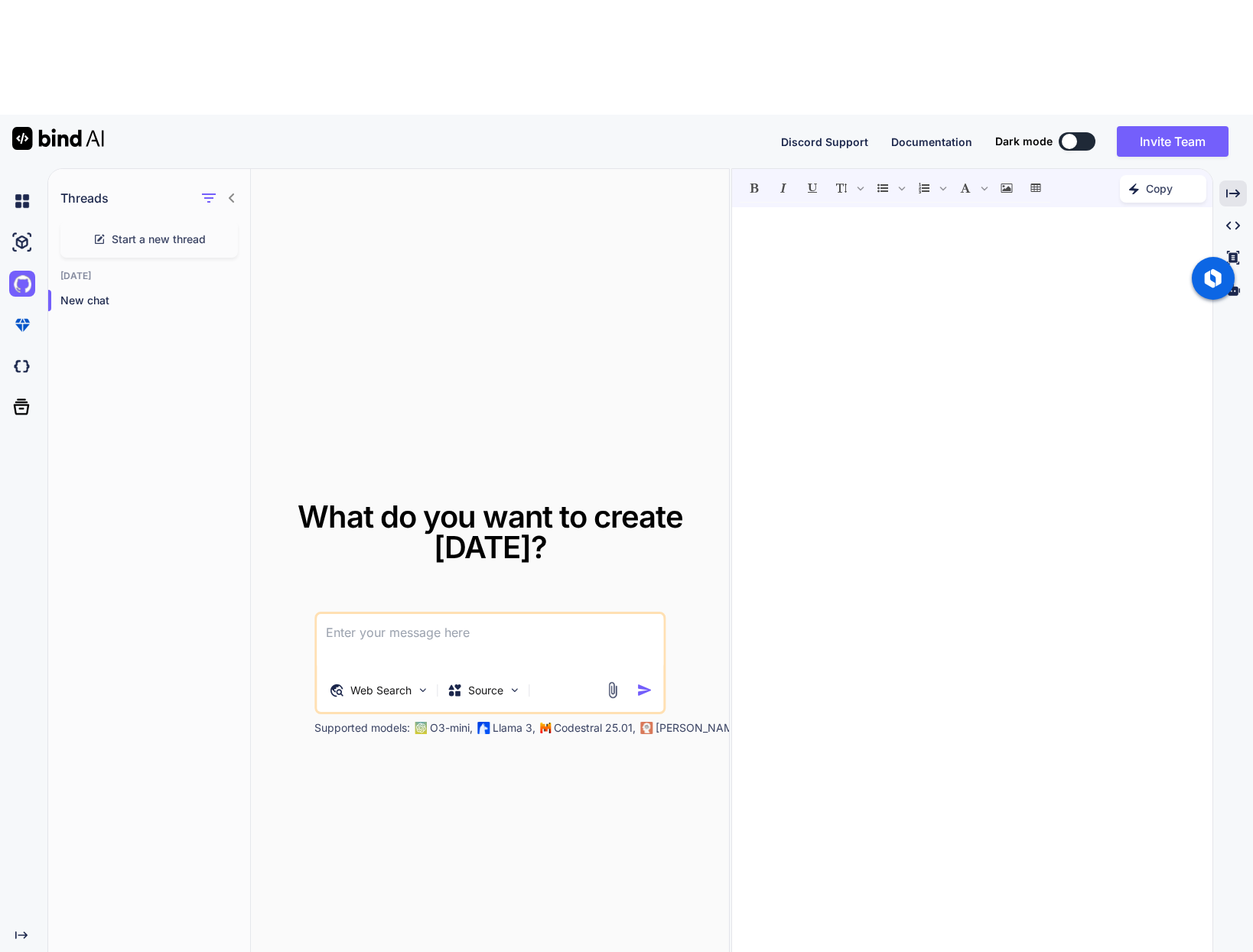
click at [1232, 180] on div "Created with Pixso. Created with Pixso. Created with Pixso." at bounding box center [1232, 245] width 27 height 129
click at [1228, 283] on icon at bounding box center [1232, 288] width 14 height 11
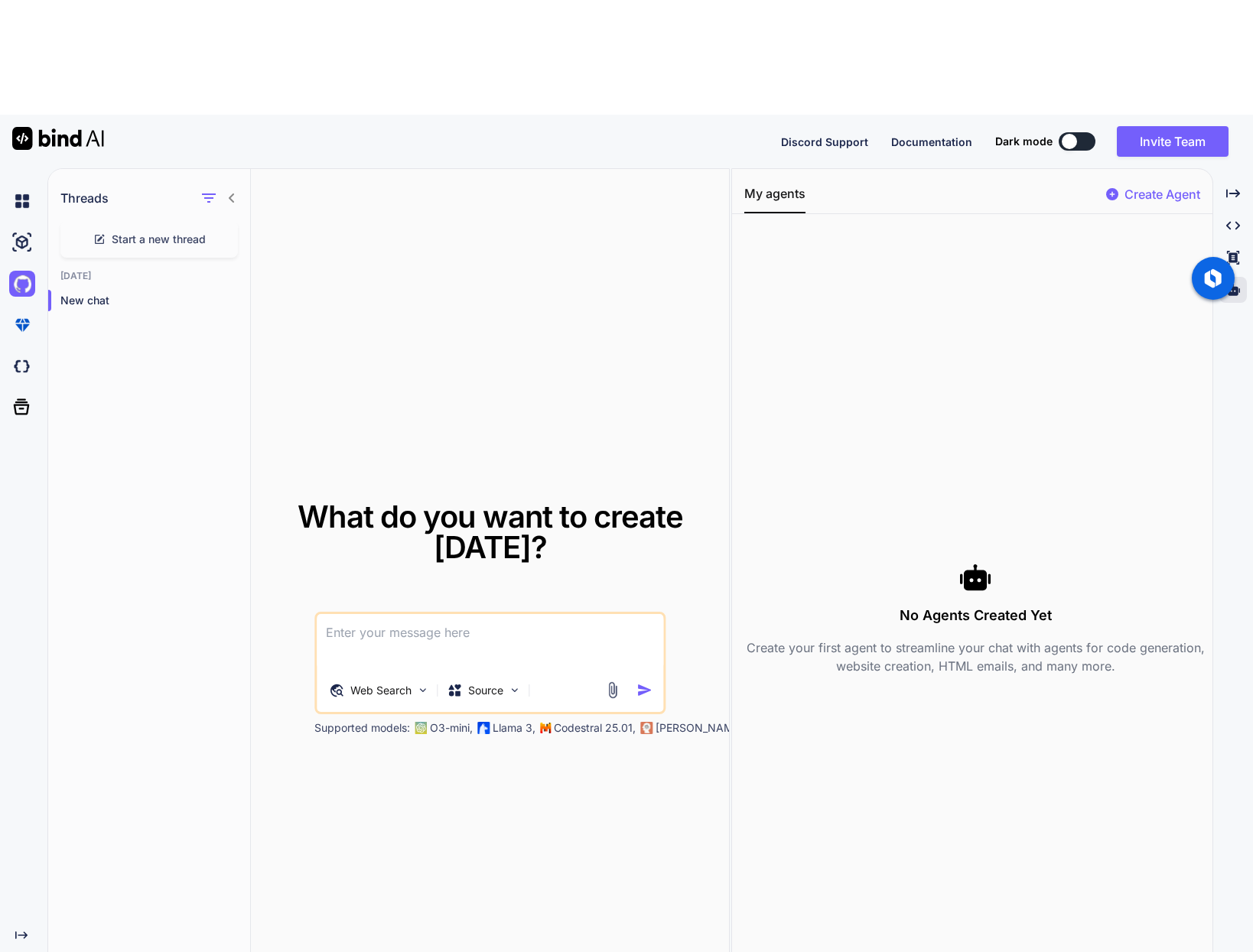
click at [1182, 185] on div "Create Agent" at bounding box center [1153, 198] width 94 height 27
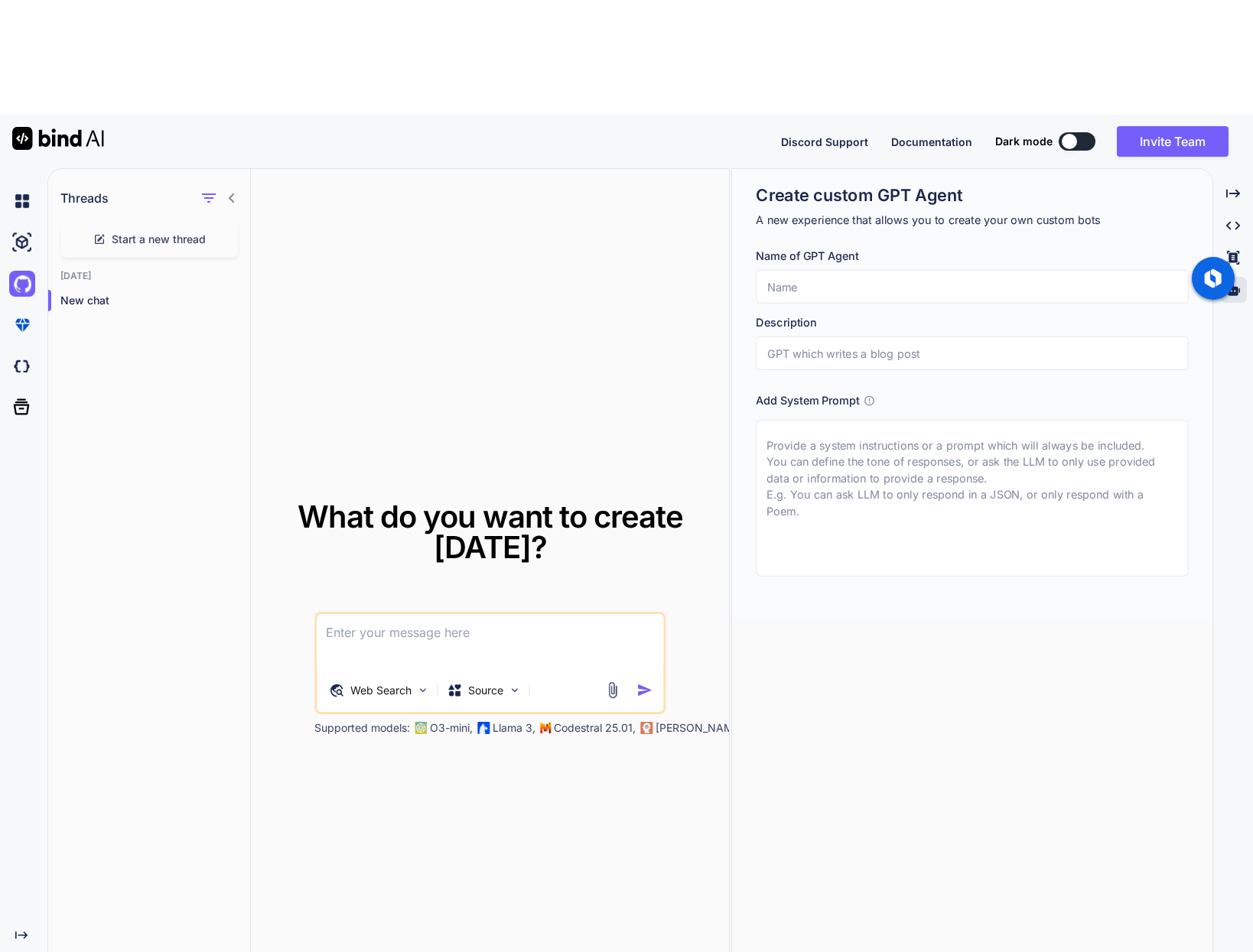
click at [905, 136] on span "Documentation" at bounding box center [931, 142] width 81 height 13
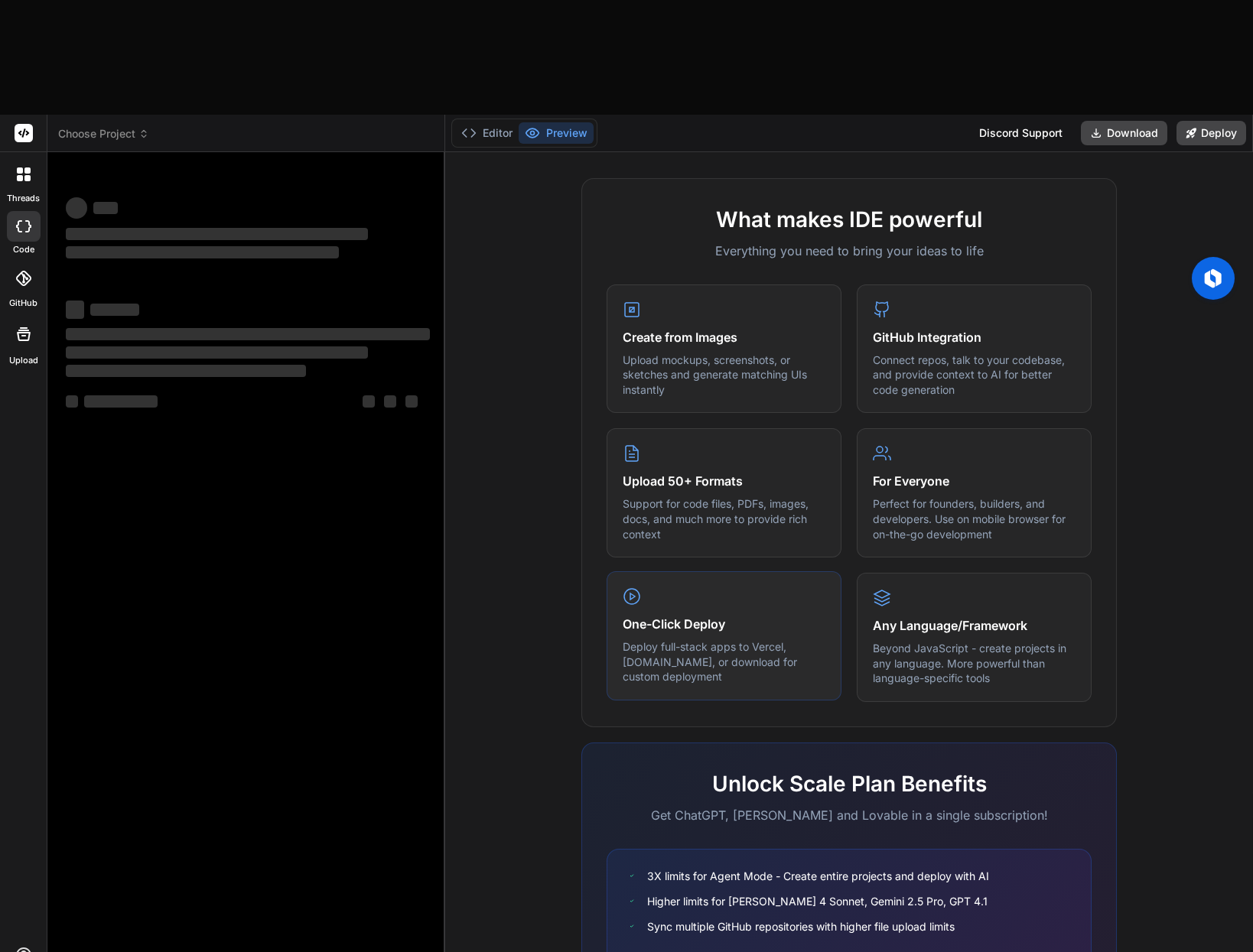
scroll to position [521, 0]
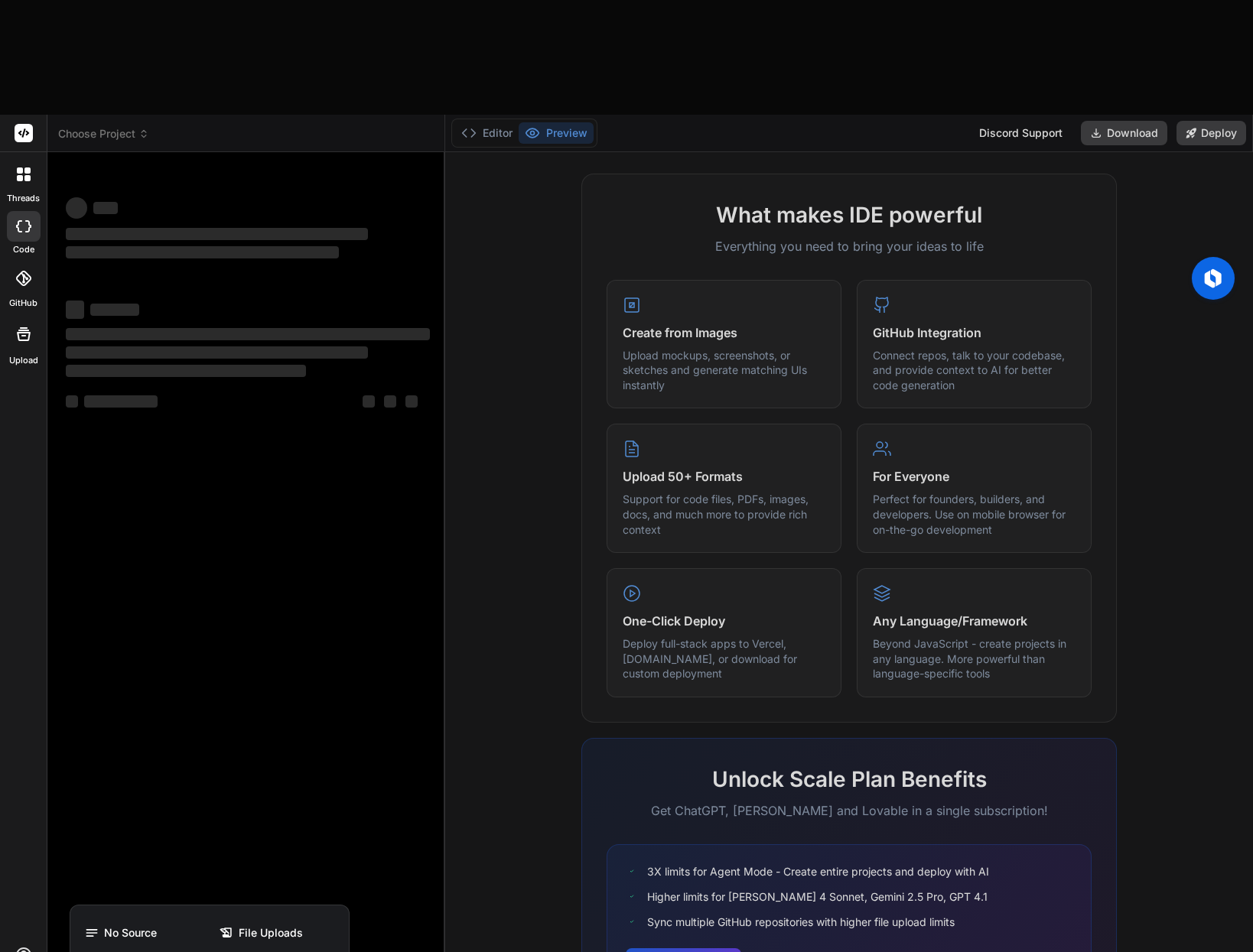
click at [228, 610] on div at bounding box center [626, 476] width 1253 height 952
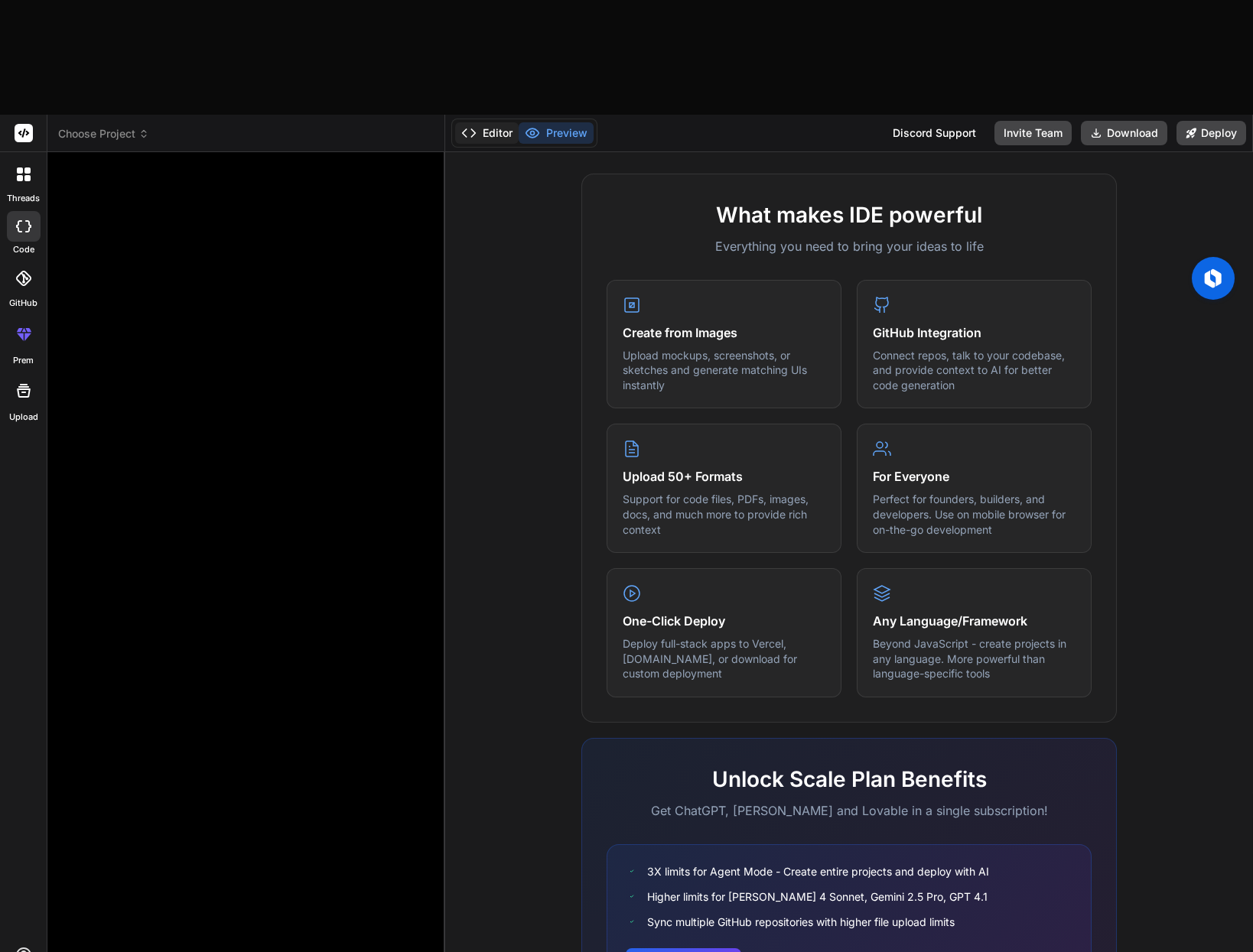
click at [478, 122] on button "Editor" at bounding box center [487, 132] width 64 height 21
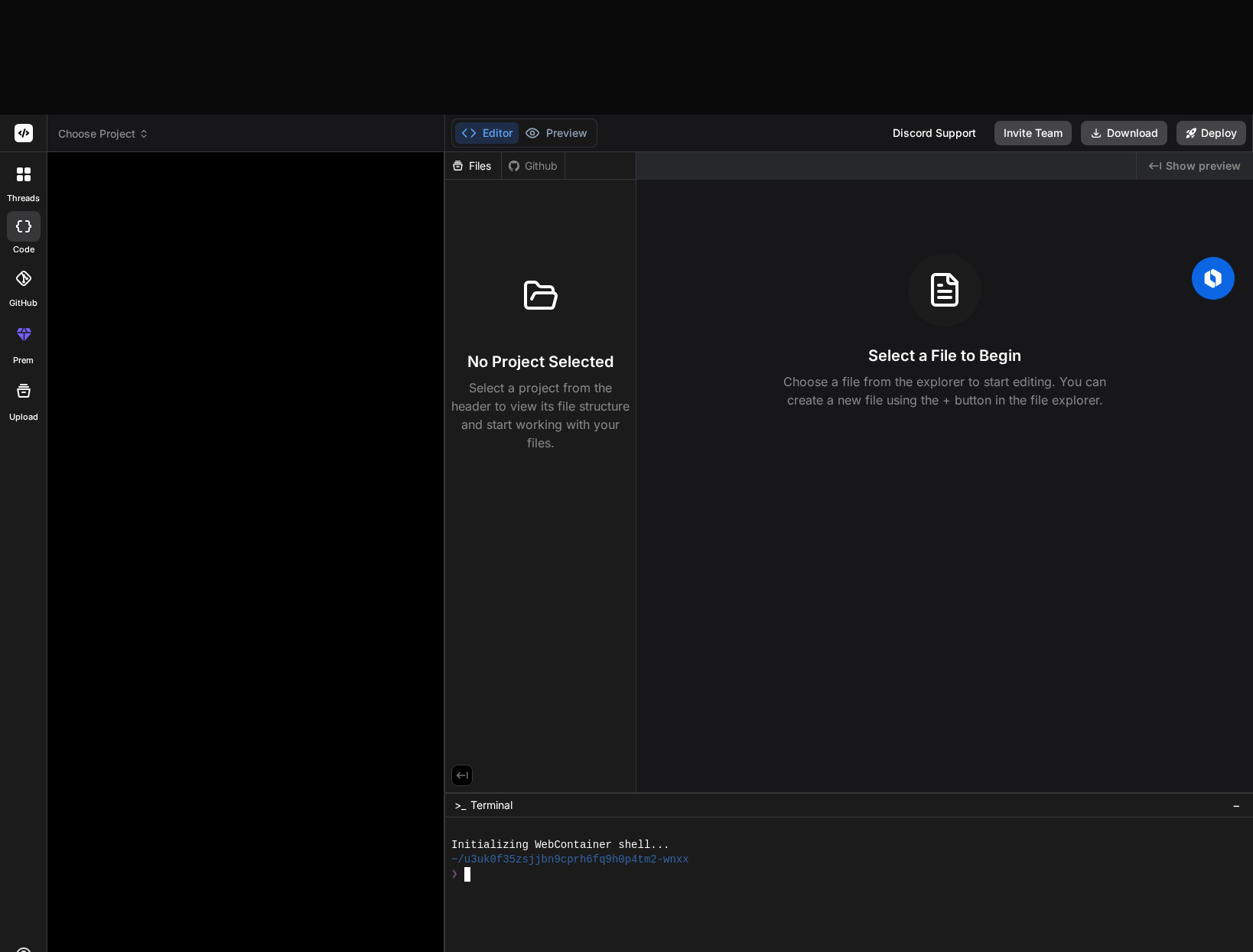
click at [520, 896] on div at bounding box center [841, 903] width 780 height 15
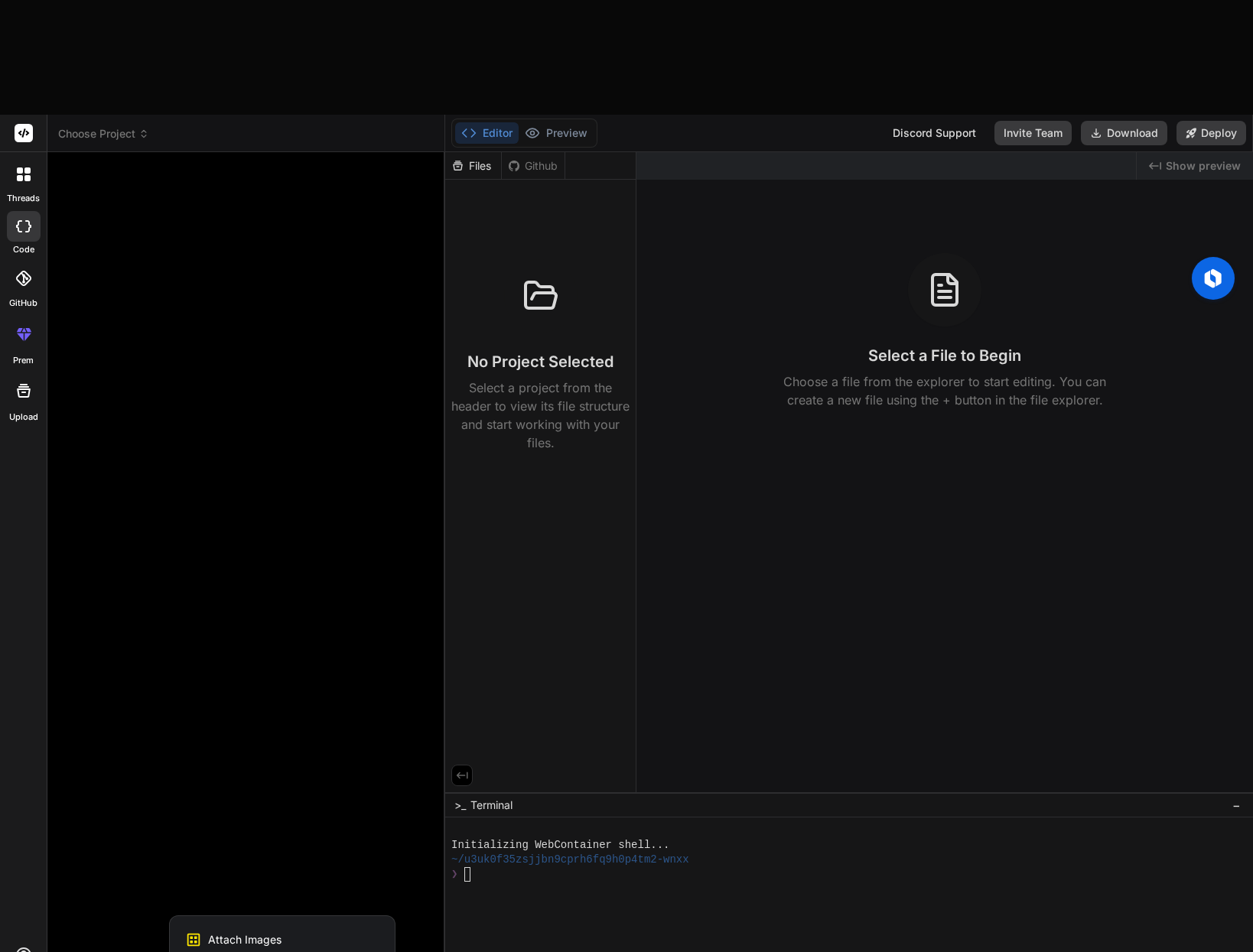
click at [213, 900] on div at bounding box center [626, 476] width 1253 height 952
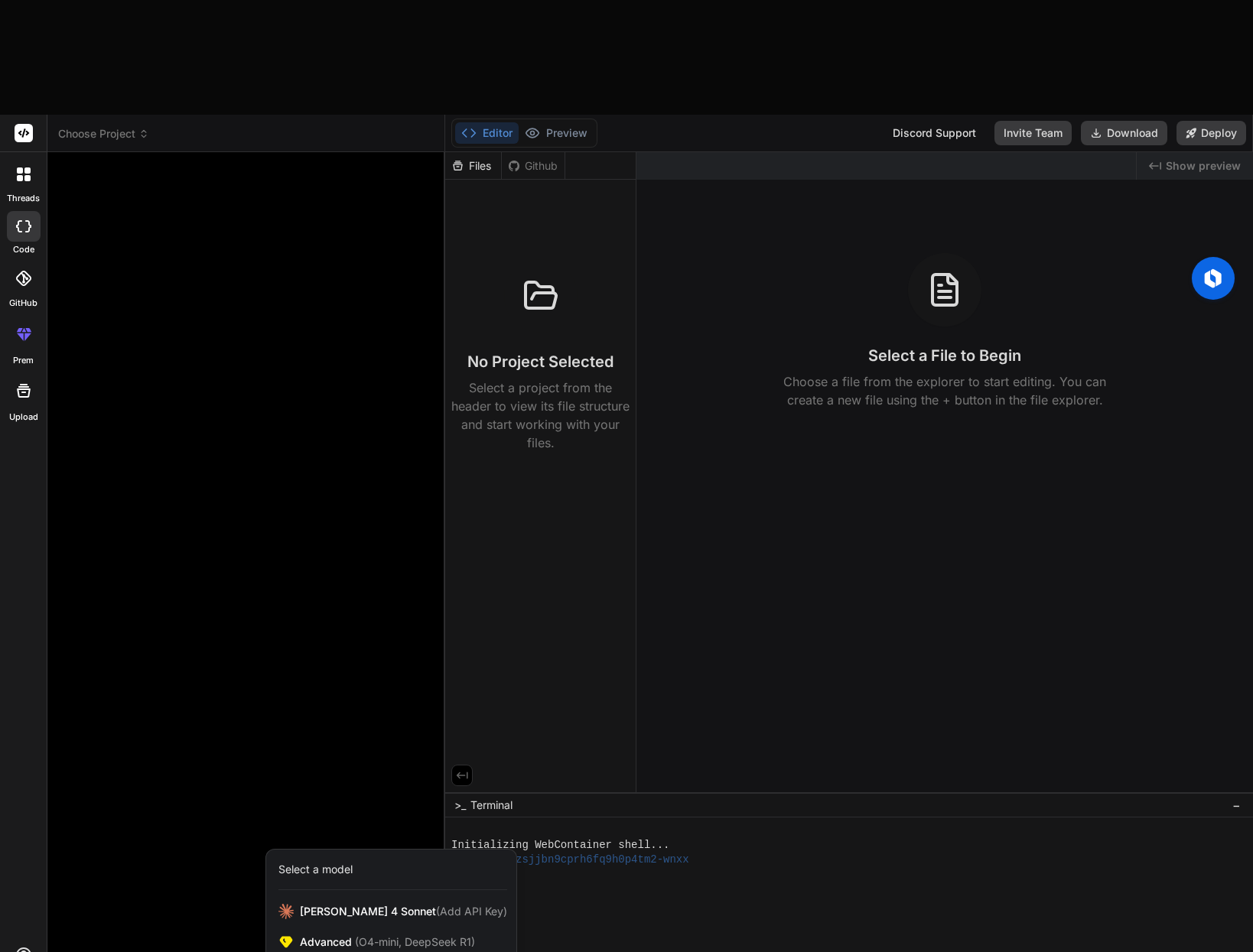
click at [115, 900] on div at bounding box center [626, 476] width 1253 height 952
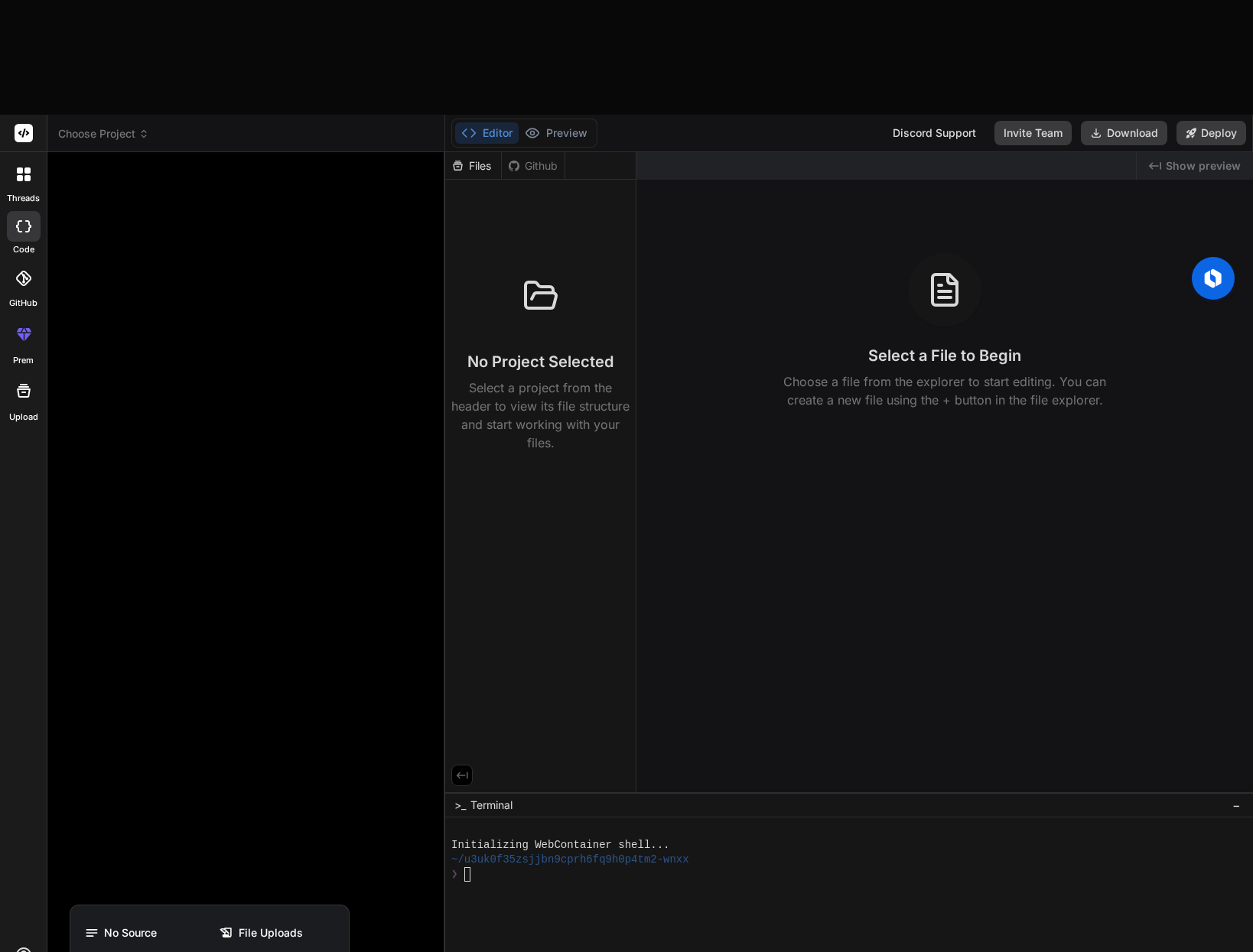
click at [197, 921] on div at bounding box center [626, 476] width 1253 height 952
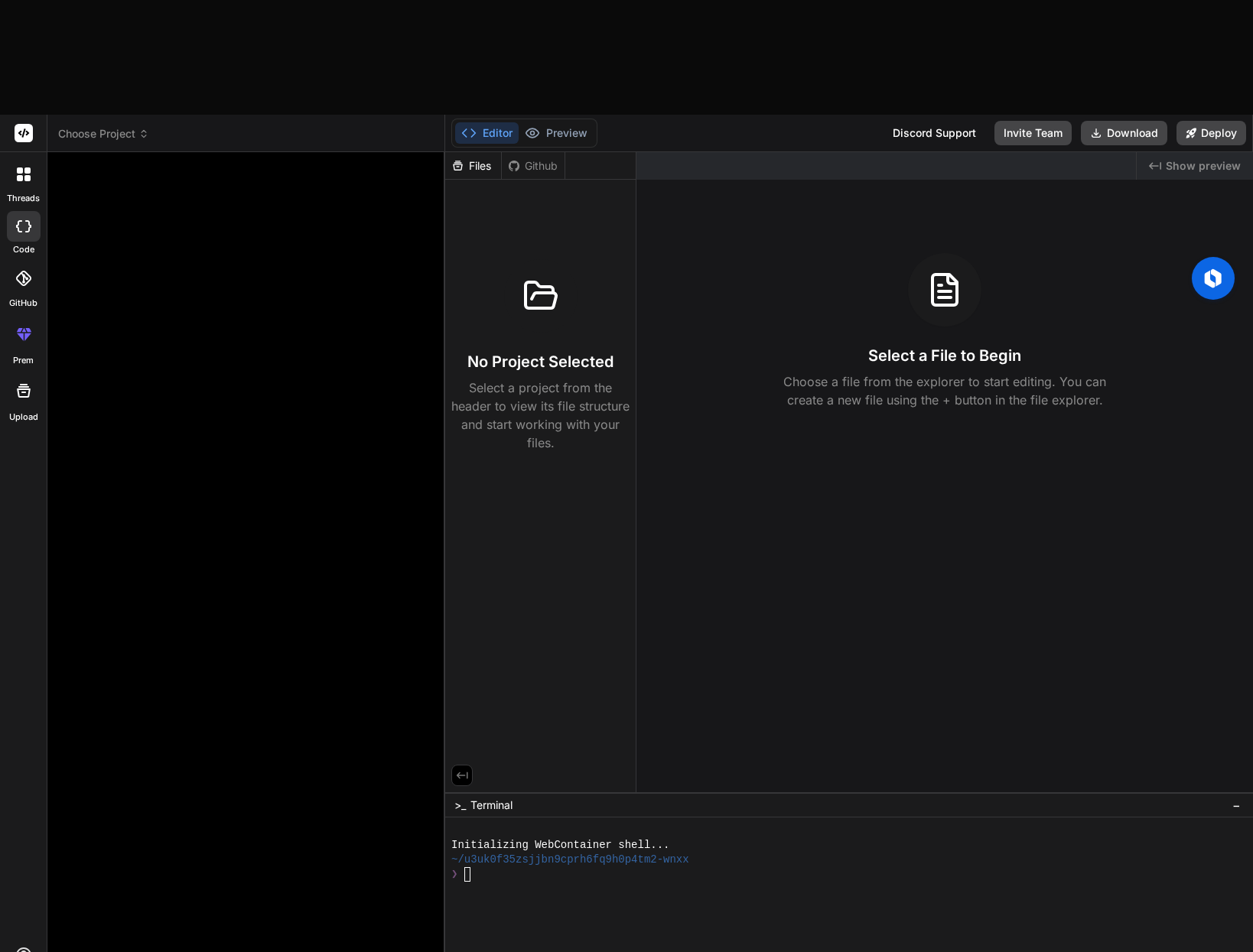
click at [24, 381] on icon at bounding box center [23, 390] width 18 height 18
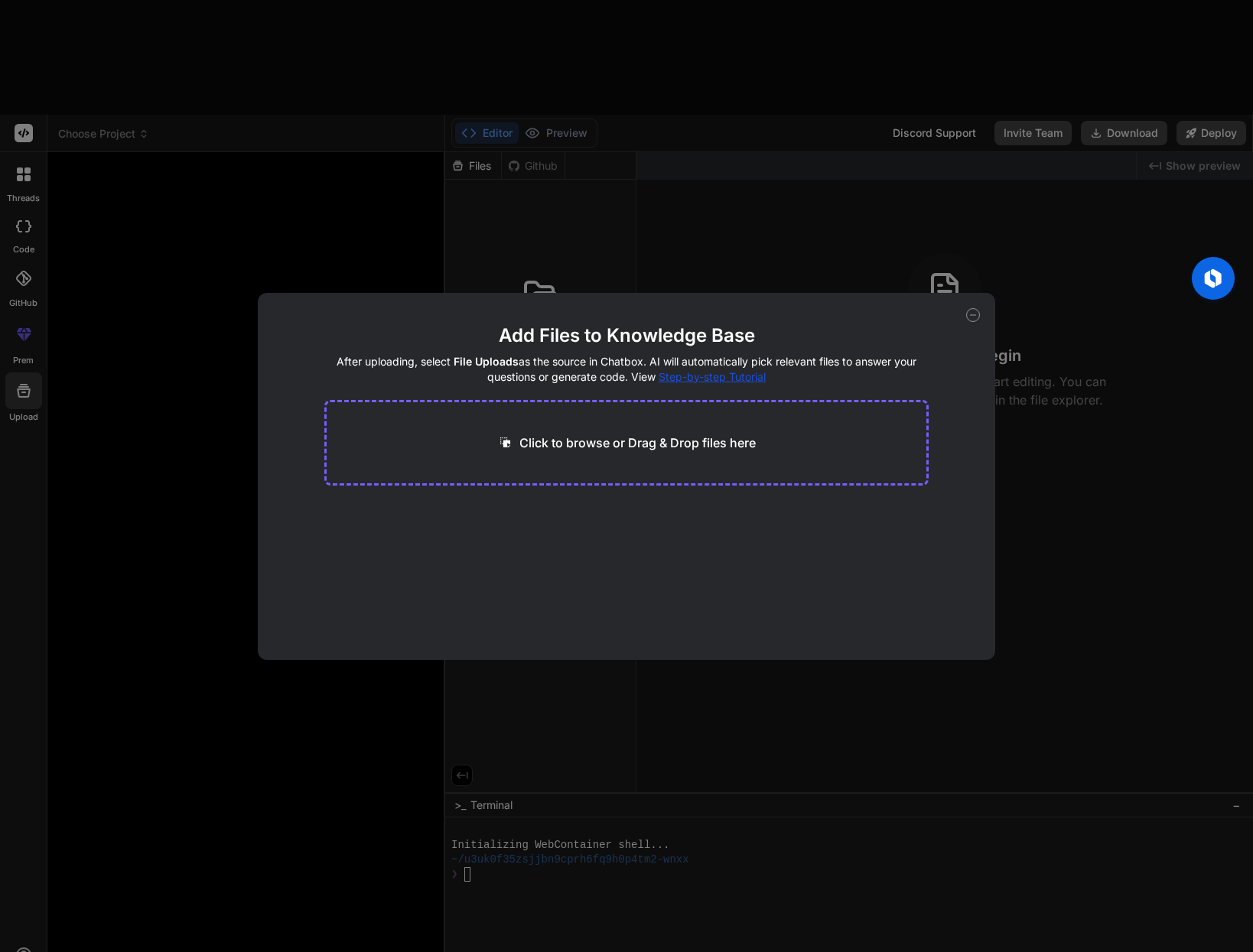
click at [24, 276] on div "Add Files to Knowledge Base After uploading, select File Uploads as the source …" at bounding box center [626, 476] width 1253 height 952
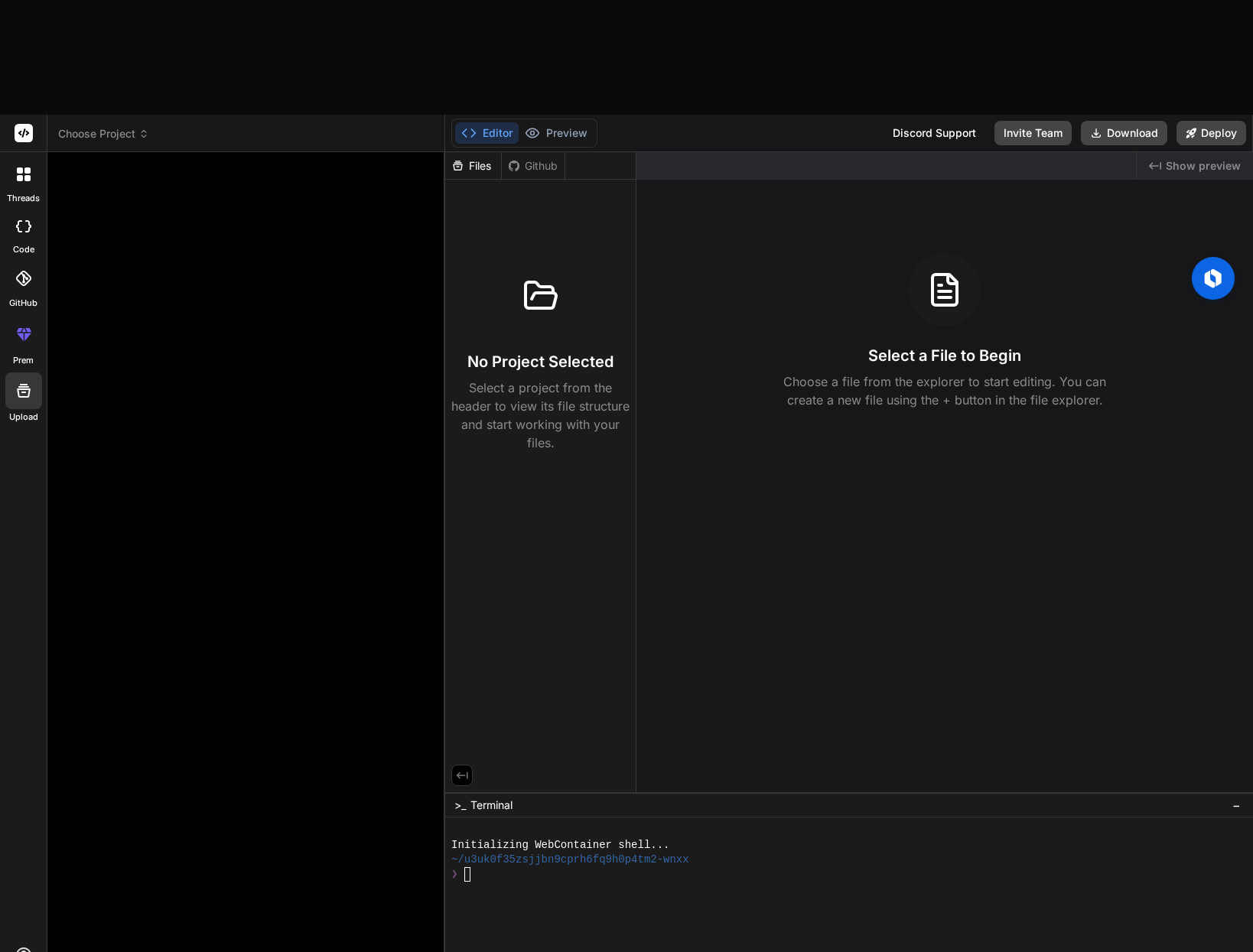
click at [25, 332] on icon at bounding box center [27, 336] width 7 height 8
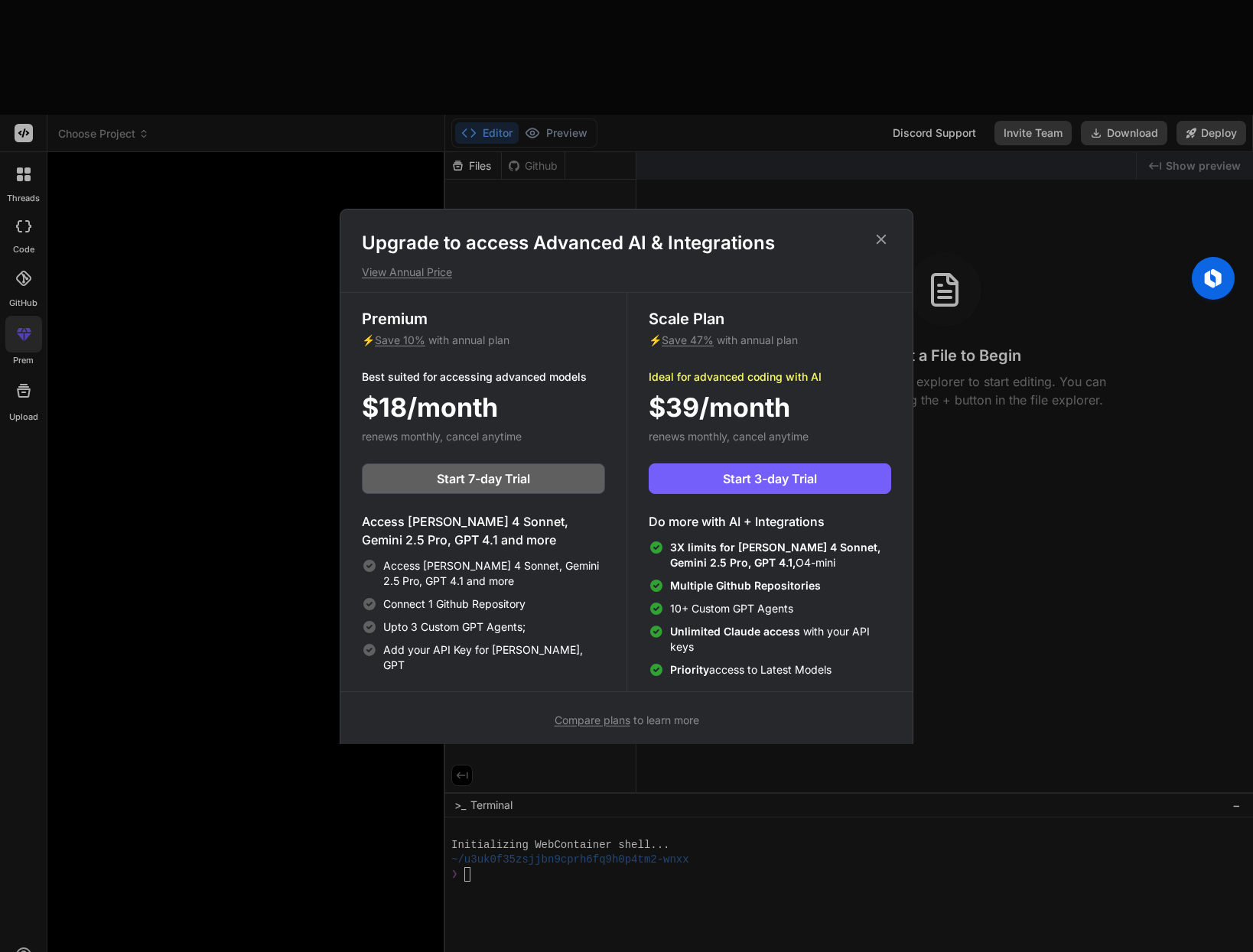
click at [24, 183] on div "Upgrade to access Advanced AI & Integrations View Annual Price Premium ⚡ Save 1…" at bounding box center [626, 476] width 1253 height 952
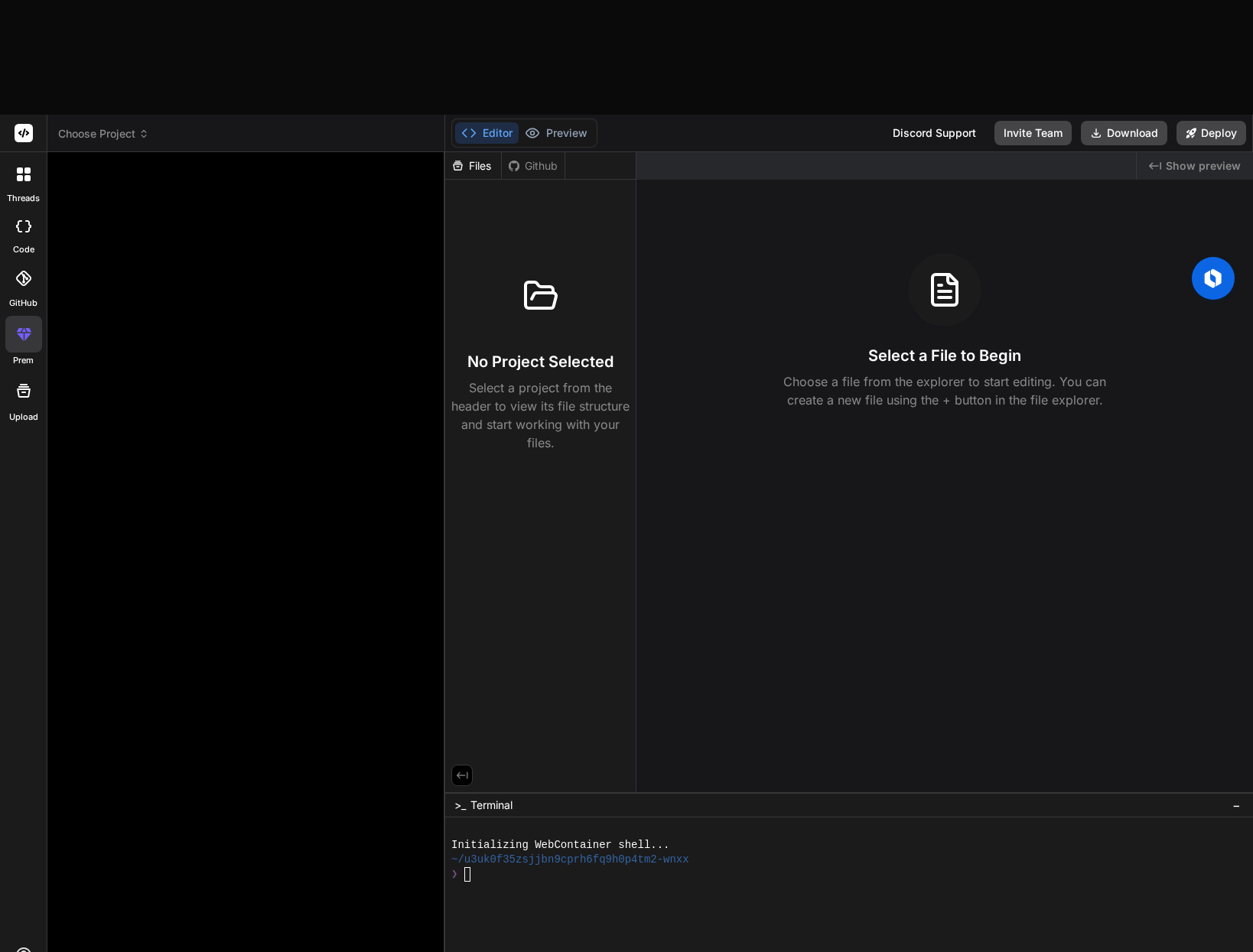
click at [24, 262] on div at bounding box center [23, 278] width 33 height 33
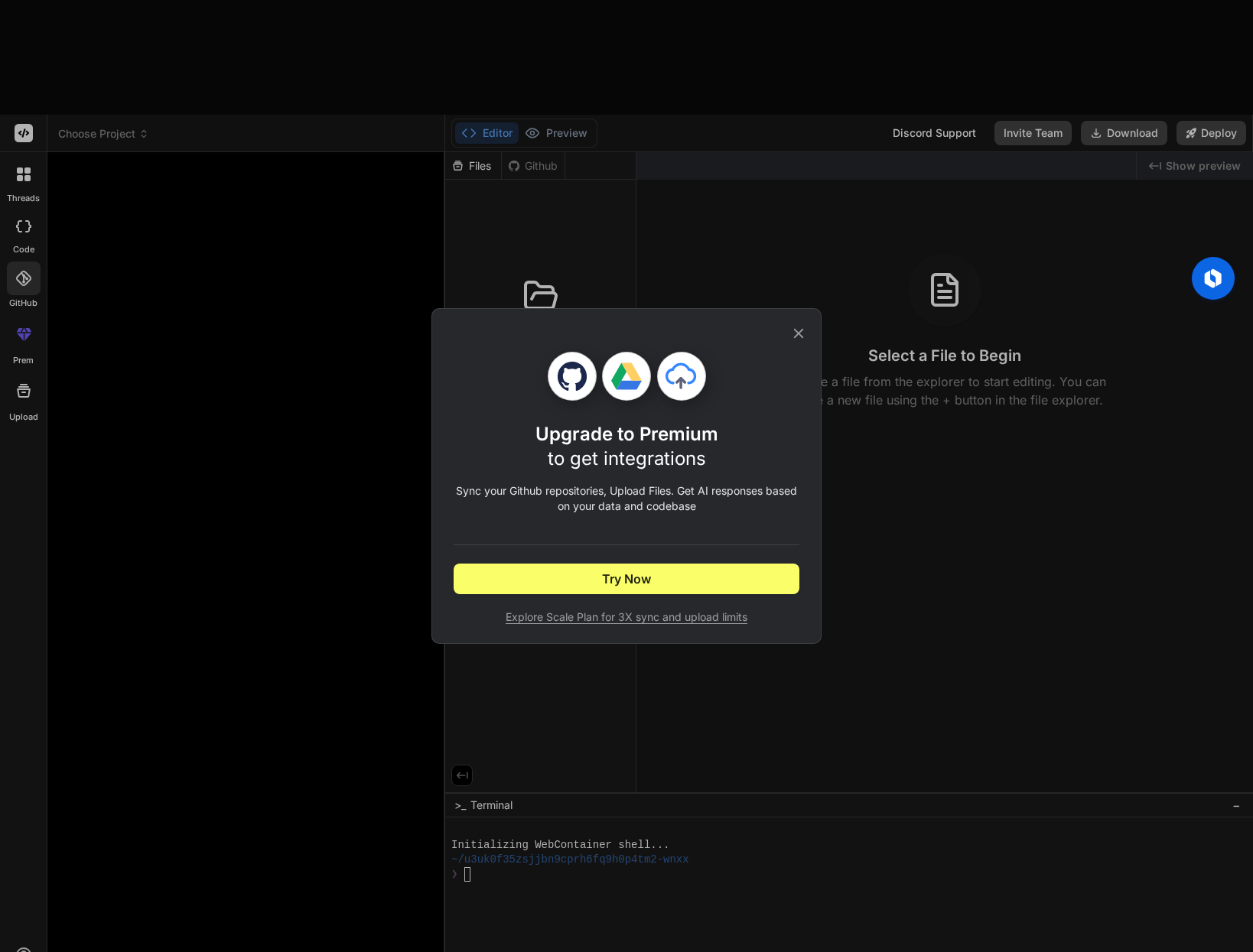
click at [20, 98] on div "Upgrade to Premium to get integrations Sync your Github repositories, Upload Fi…" at bounding box center [626, 476] width 1253 height 952
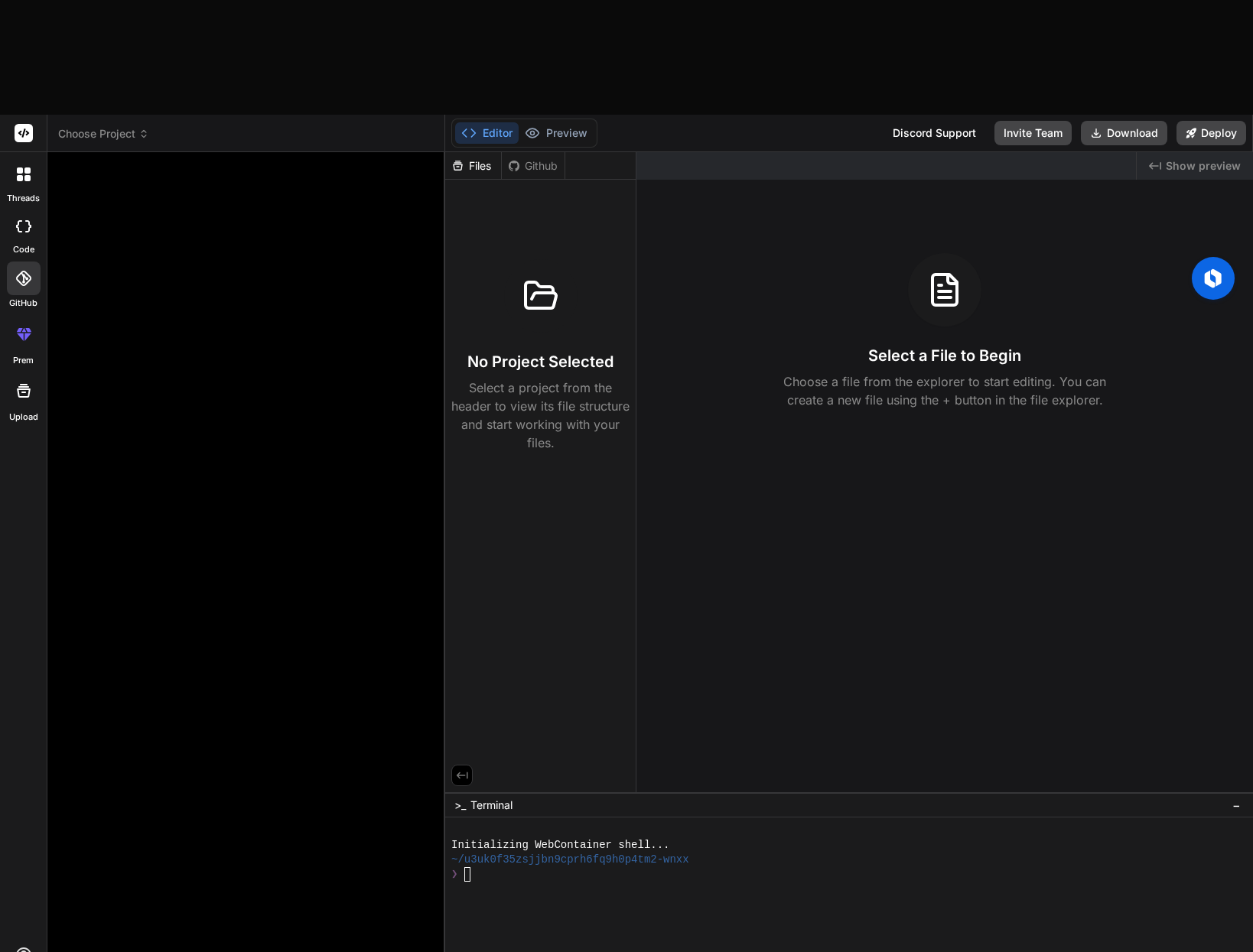
click at [20, 211] on div at bounding box center [23, 227] width 33 height 31
click at [18, 175] on icon at bounding box center [20, 178] width 6 height 6
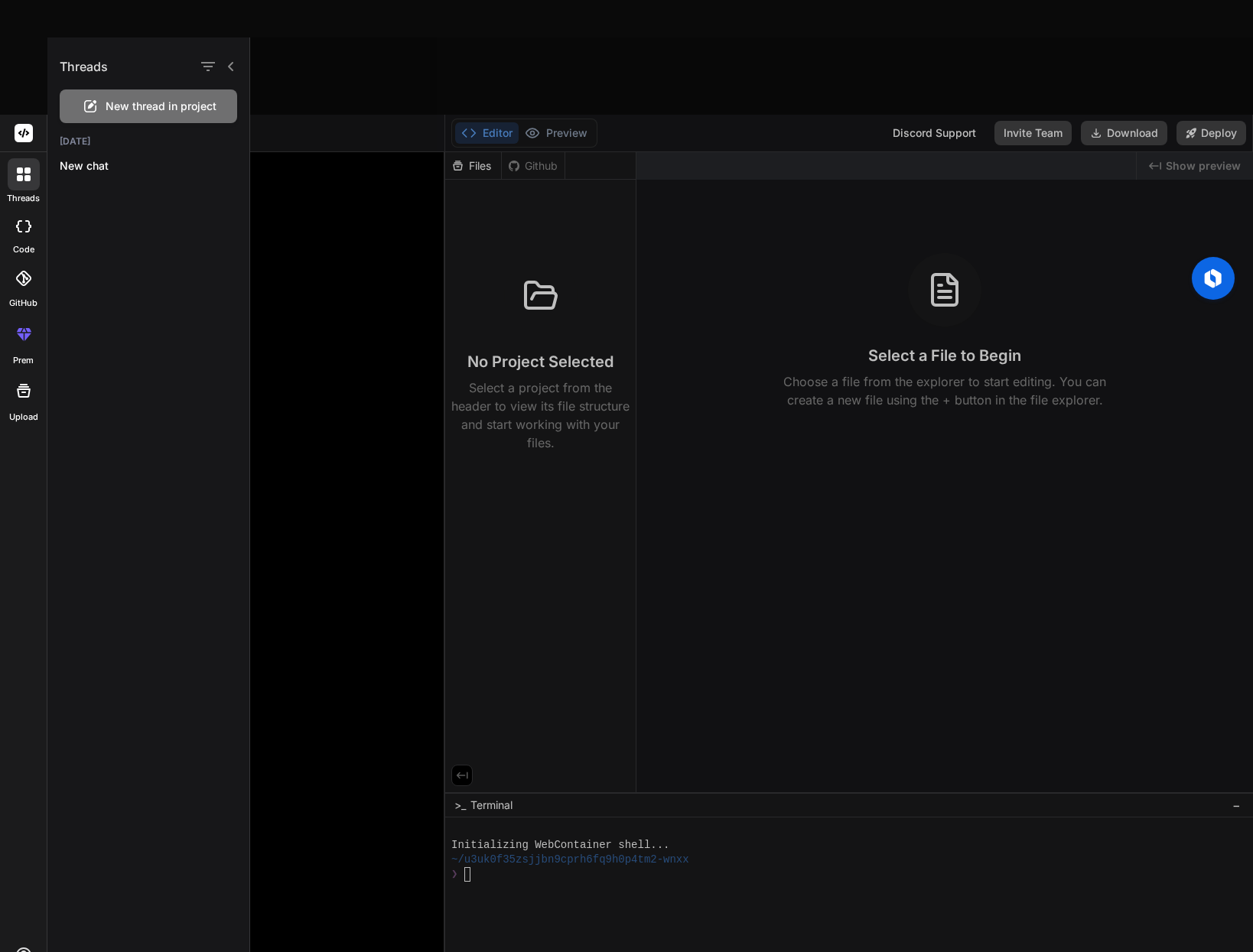
click at [384, 887] on div at bounding box center [751, 494] width 1002 height 914
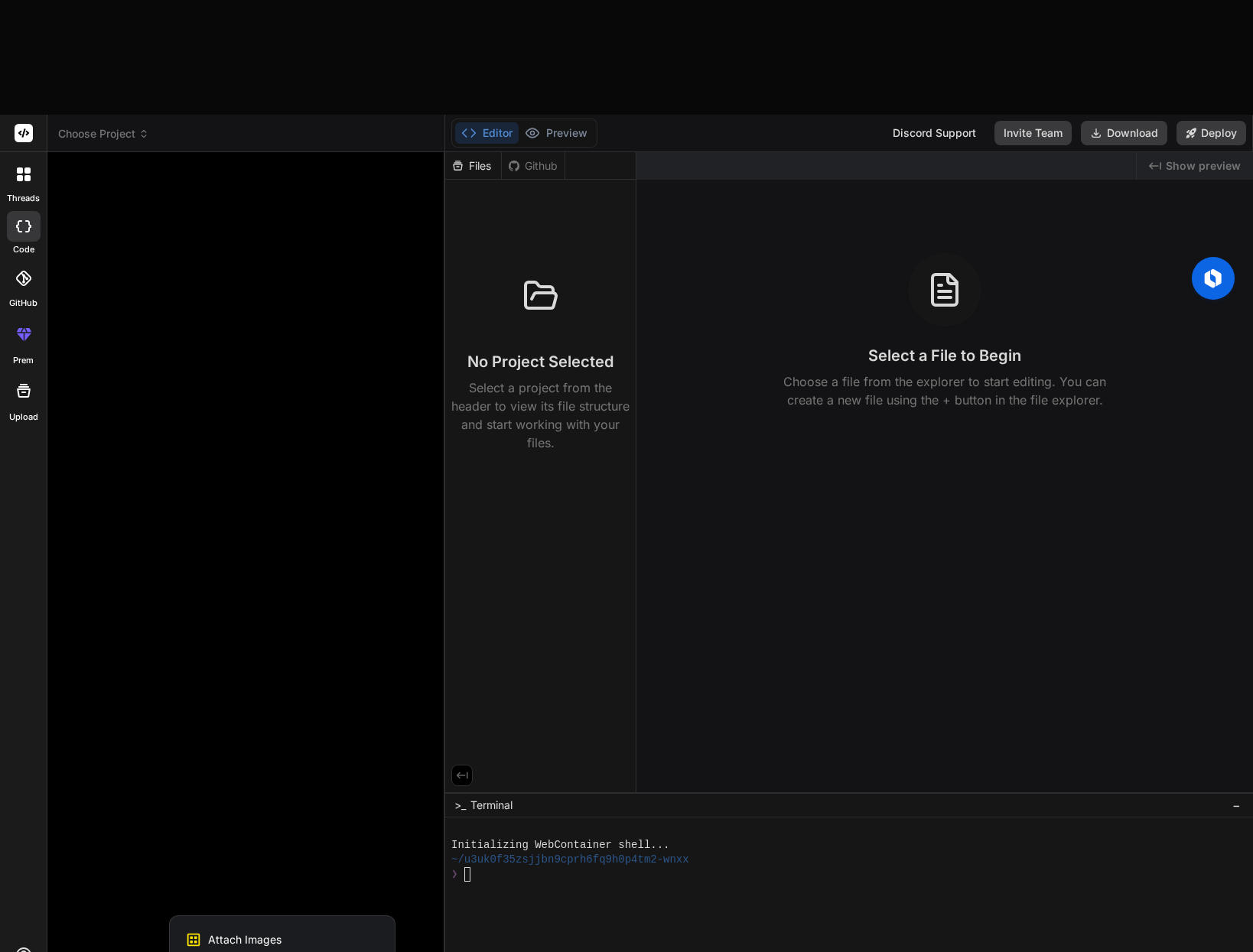
click at [334, 644] on div at bounding box center [626, 476] width 1253 height 952
type textarea "x"
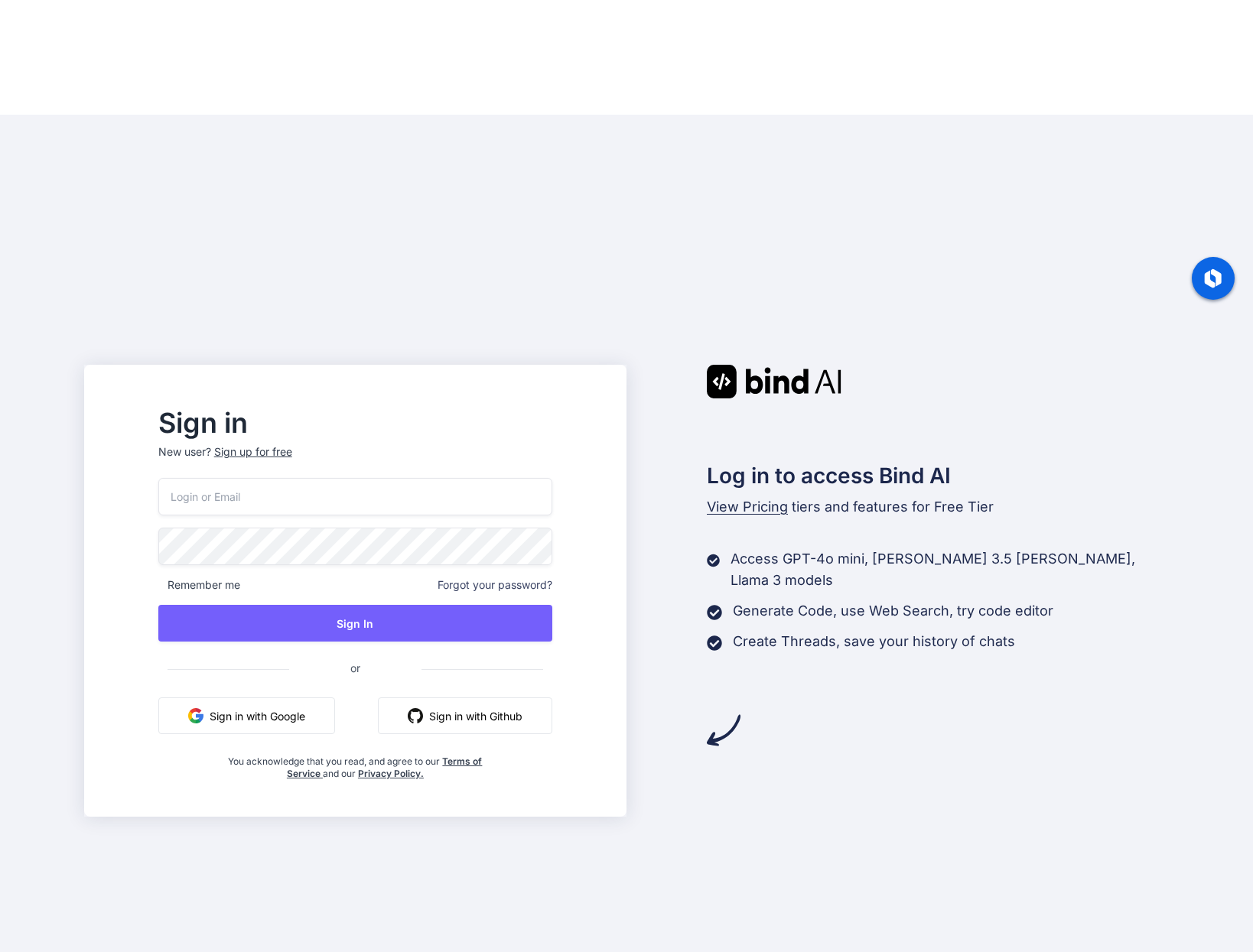
click at [307, 697] on button "Sign in with Google" at bounding box center [246, 715] width 177 height 37
